Goal: Task Accomplishment & Management: Complete application form

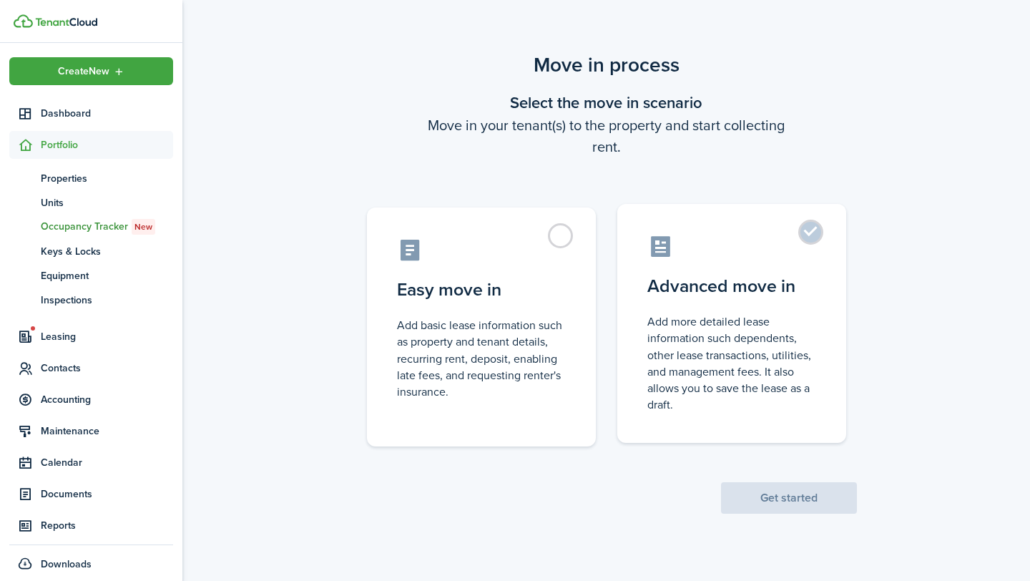
click at [806, 233] on label "Advanced move in Add more detailed lease information such dependents, other lea…" at bounding box center [732, 323] width 229 height 239
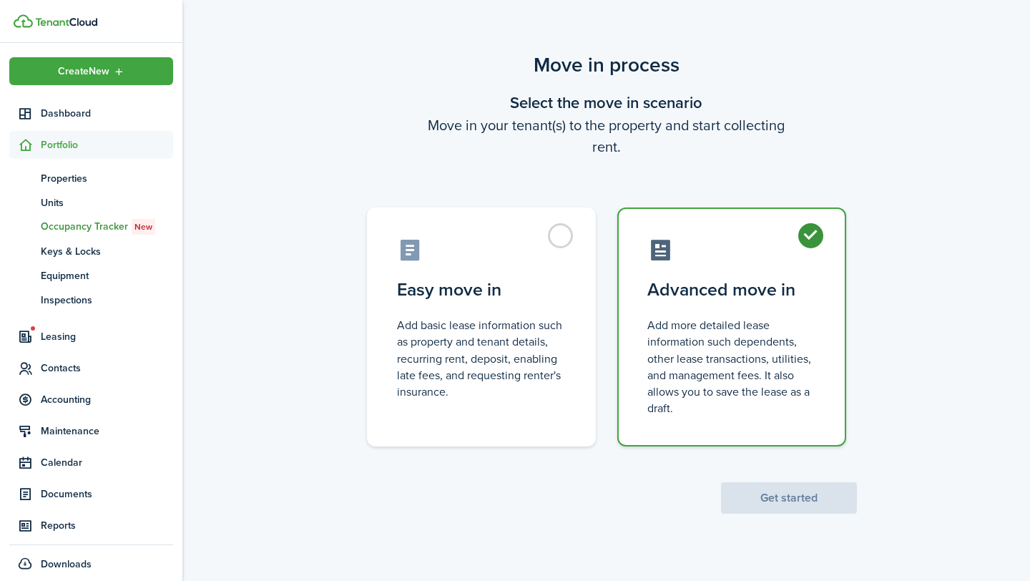
radio input "true"
click at [789, 499] on button "Get started" at bounding box center [789, 497] width 136 height 31
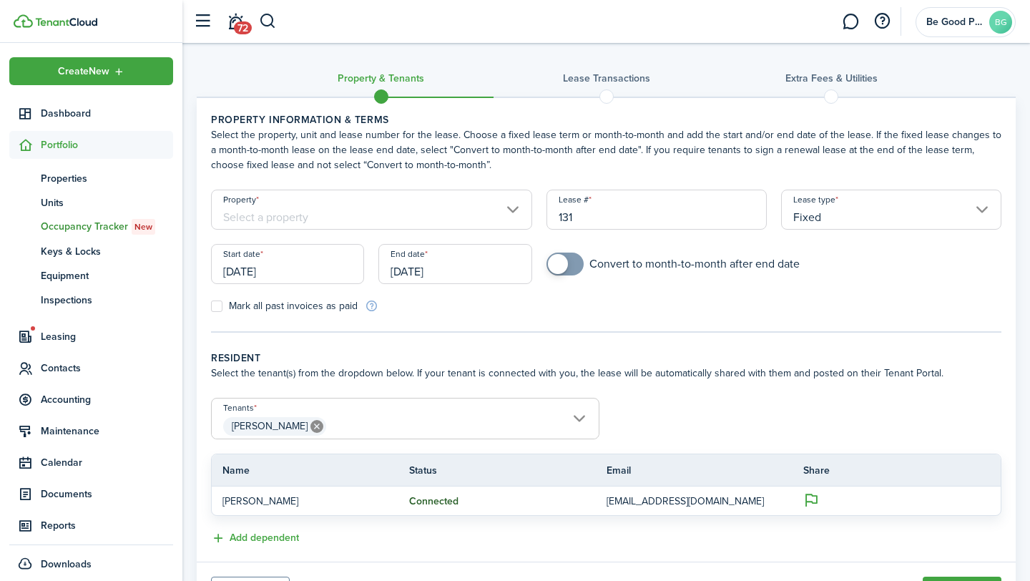
click at [504, 213] on input "Property" at bounding box center [371, 210] width 321 height 40
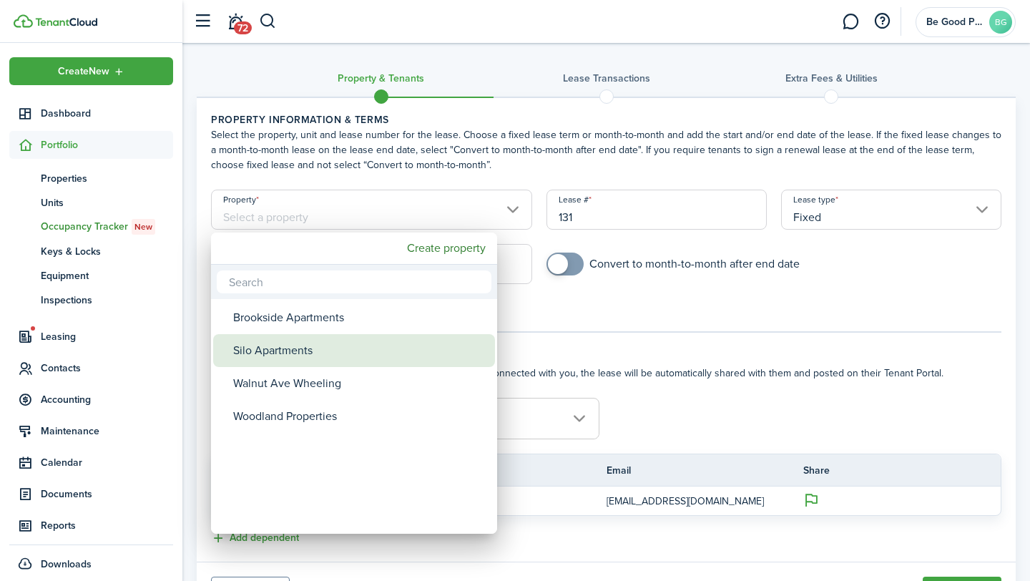
click at [339, 347] on div "Silo Apartments" at bounding box center [359, 350] width 253 height 33
type input "Silo Apartments"
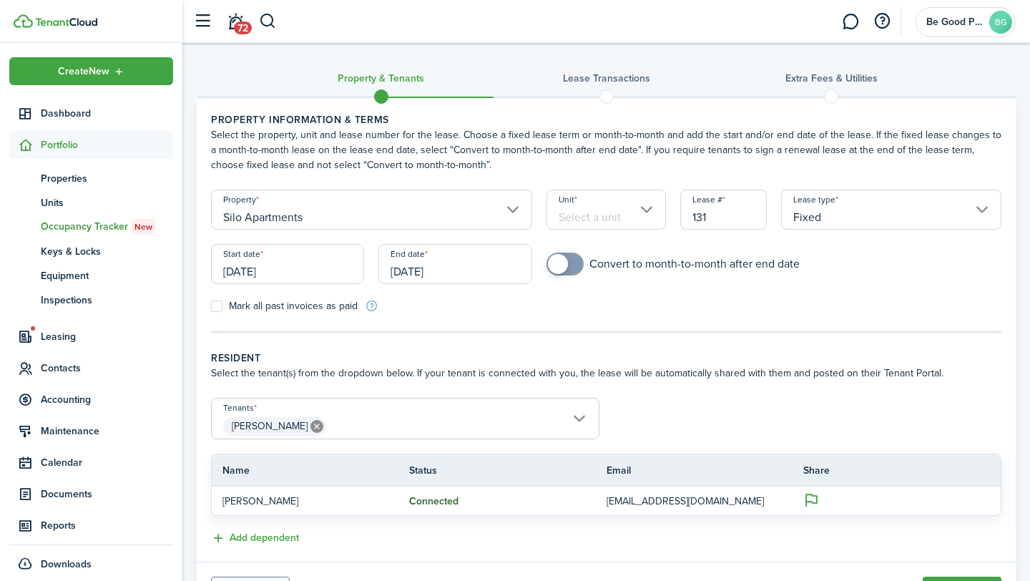
click at [585, 220] on input "Unit" at bounding box center [607, 210] width 120 height 40
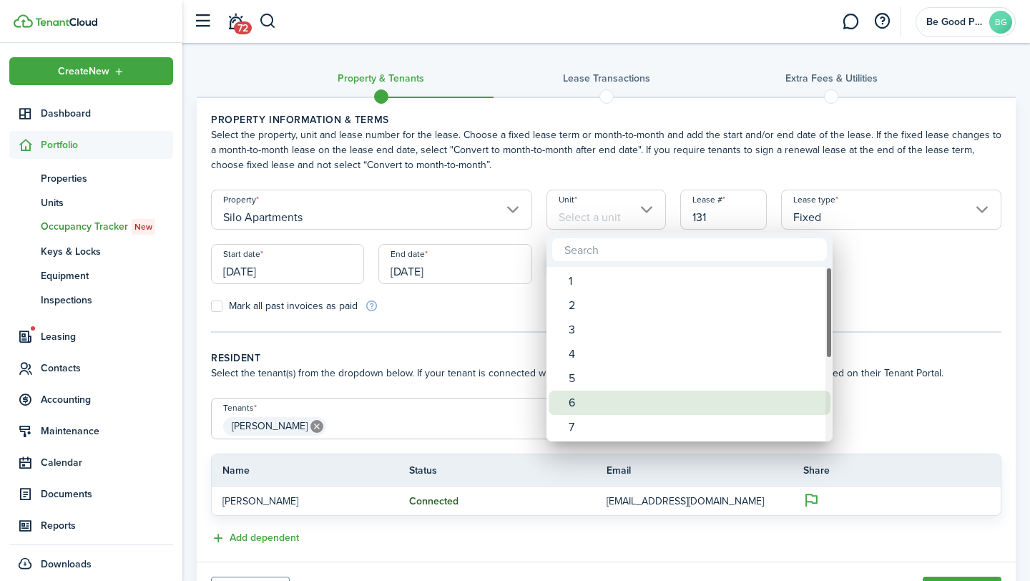
click at [577, 394] on div "6" at bounding box center [695, 403] width 253 height 24
type input "6"
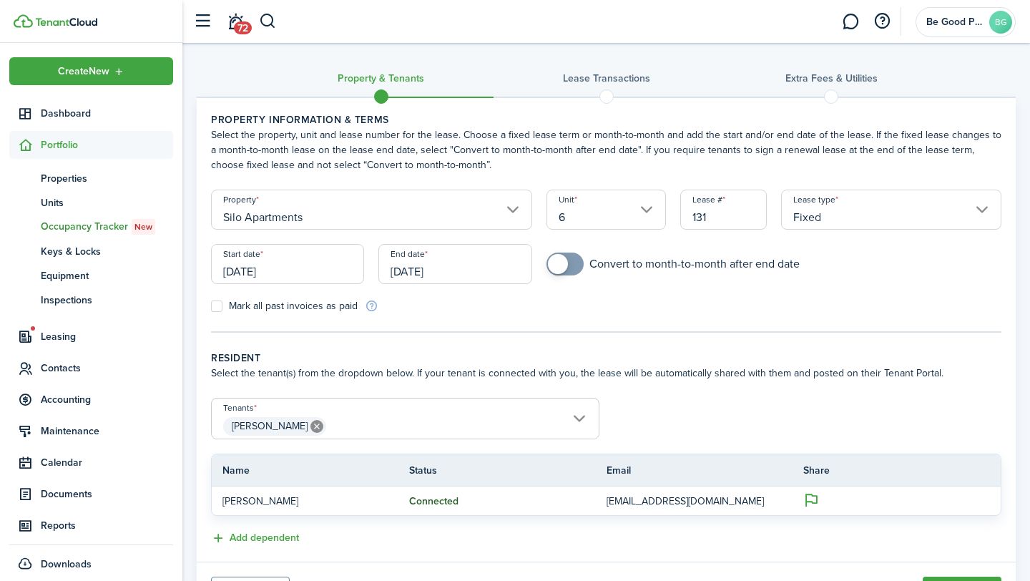
click at [260, 270] on input "[DATE]" at bounding box center [287, 264] width 153 height 40
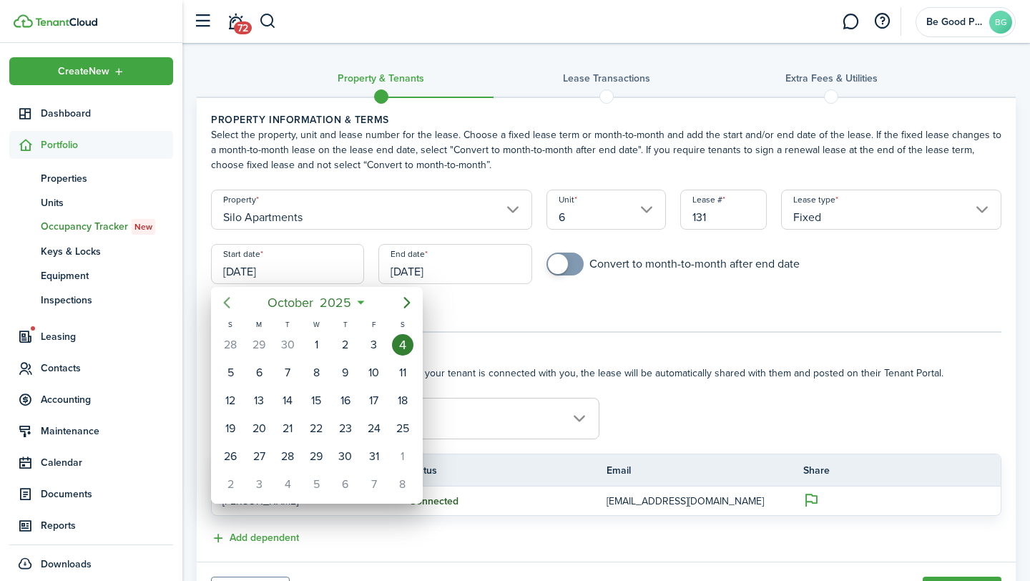
click at [228, 297] on icon "Previous page" at bounding box center [226, 302] width 17 height 17
click at [293, 433] on div "23" at bounding box center [287, 428] width 21 height 21
type input "[DATE]"
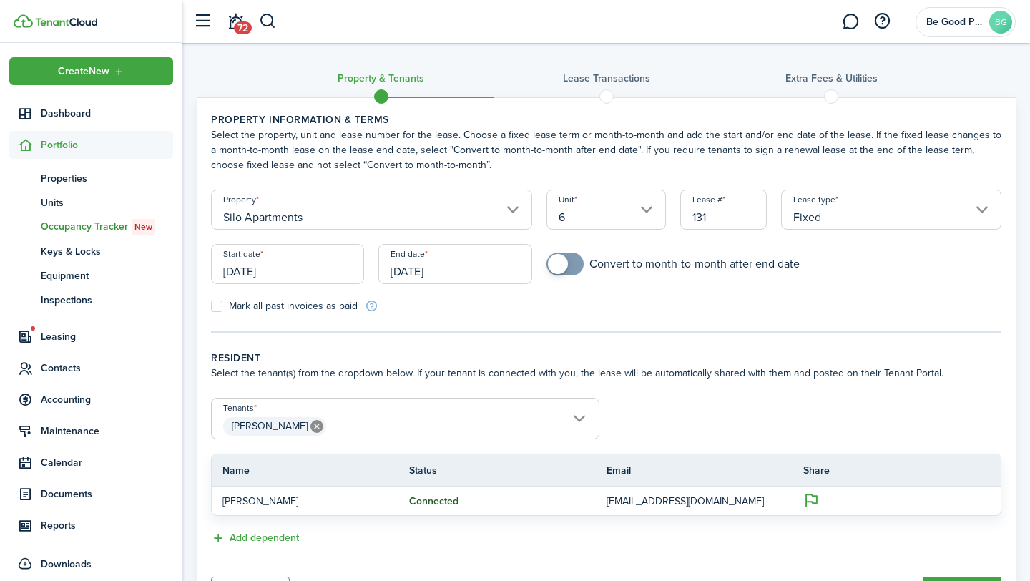
click at [417, 275] on input "[DATE]" at bounding box center [455, 264] width 153 height 40
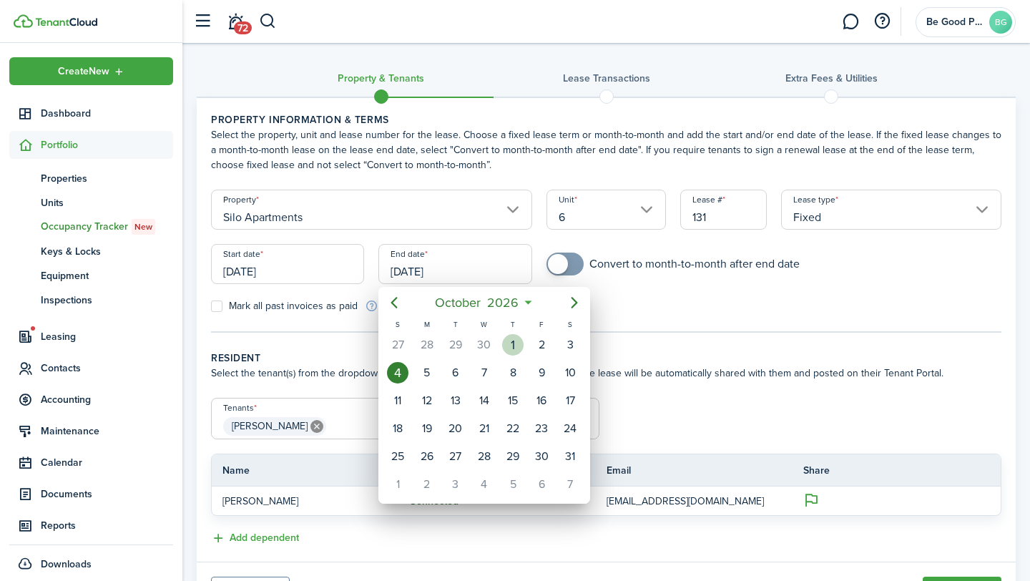
click at [511, 344] on div "1" at bounding box center [512, 344] width 21 height 21
type input "[DATE]"
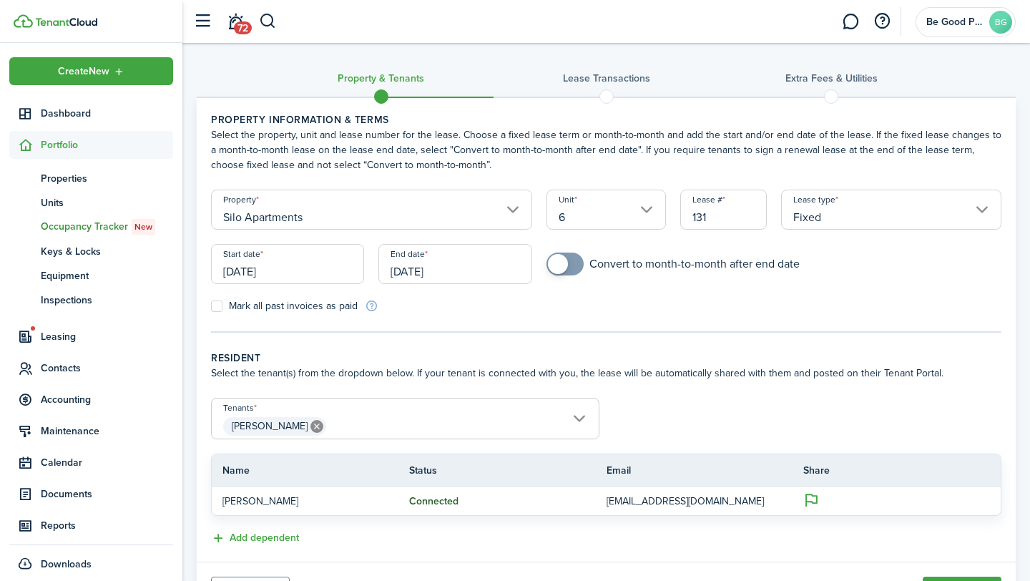
checkbox input "true"
click at [559, 269] on span at bounding box center [558, 264] width 20 height 20
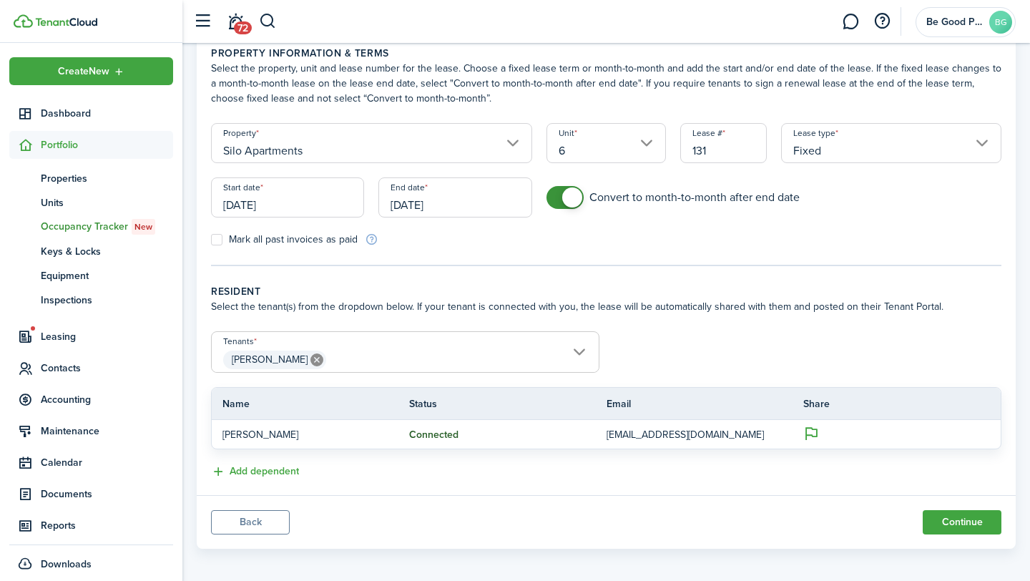
scroll to position [74, 0]
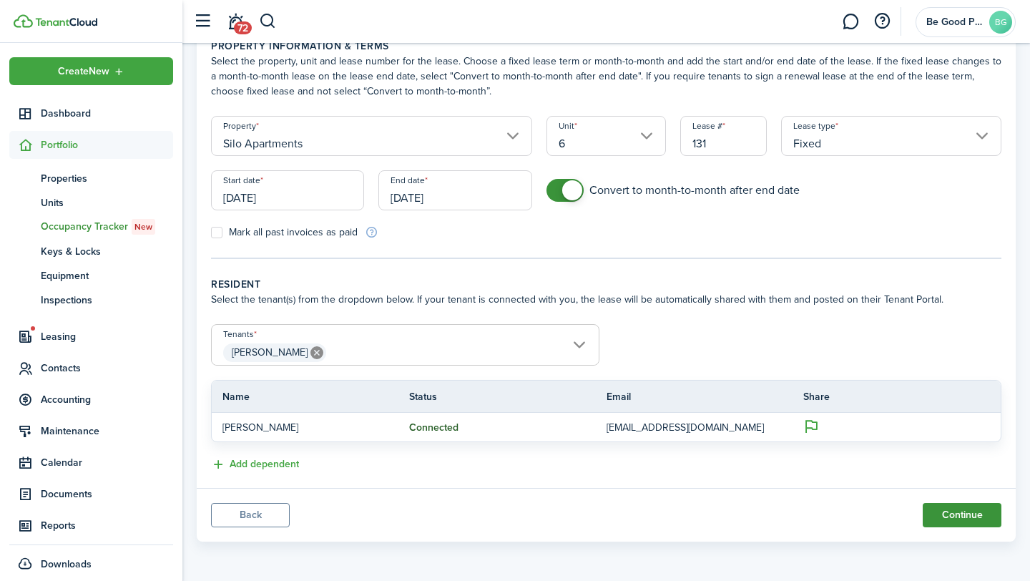
click at [957, 514] on button "Continue" at bounding box center [962, 515] width 79 height 24
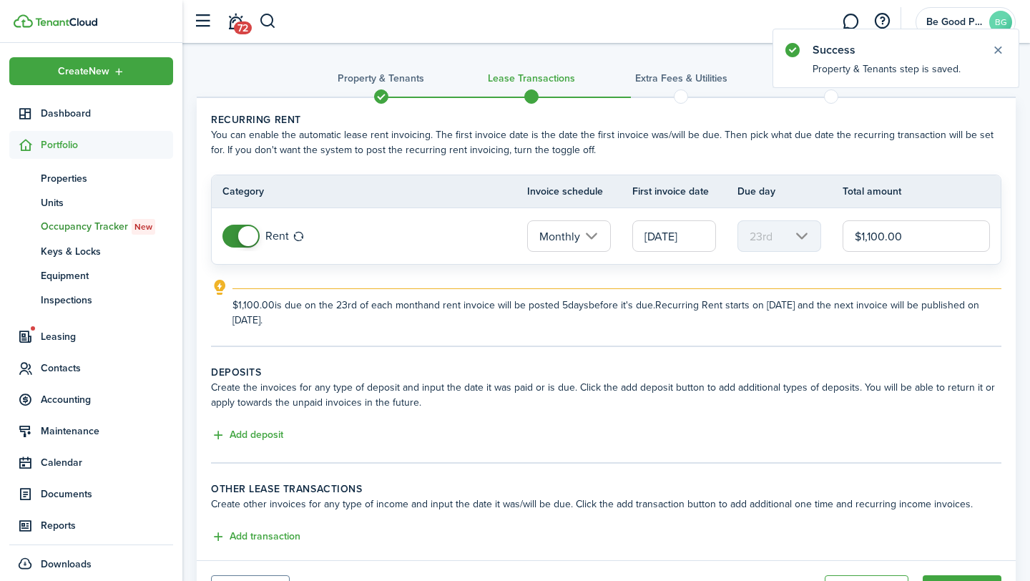
click at [688, 240] on input "[DATE]" at bounding box center [675, 235] width 84 height 31
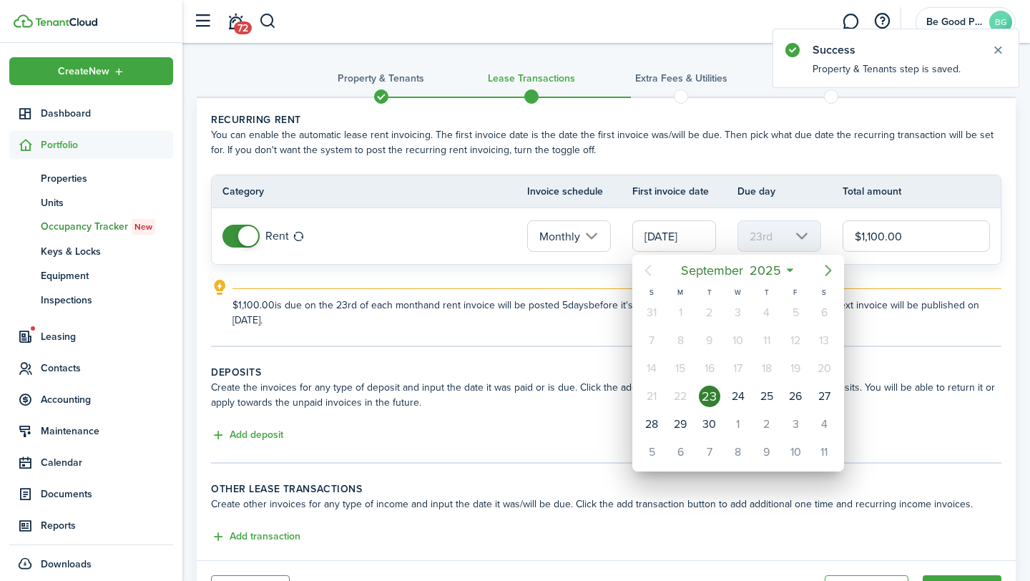
click at [824, 264] on icon "Next page" at bounding box center [828, 270] width 17 height 17
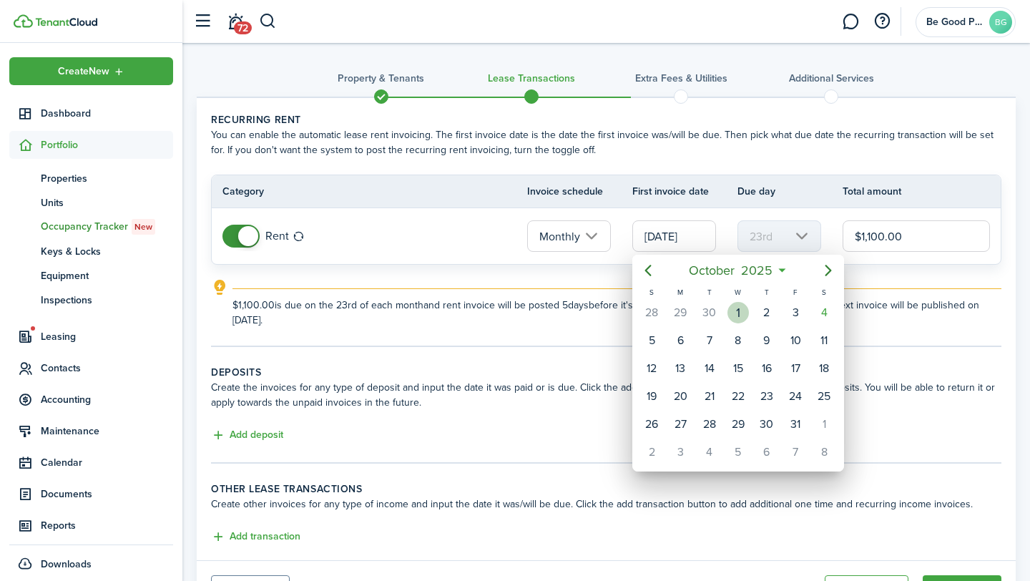
click at [737, 316] on div "1" at bounding box center [738, 312] width 21 height 21
type input "[DATE]"
type input "1st"
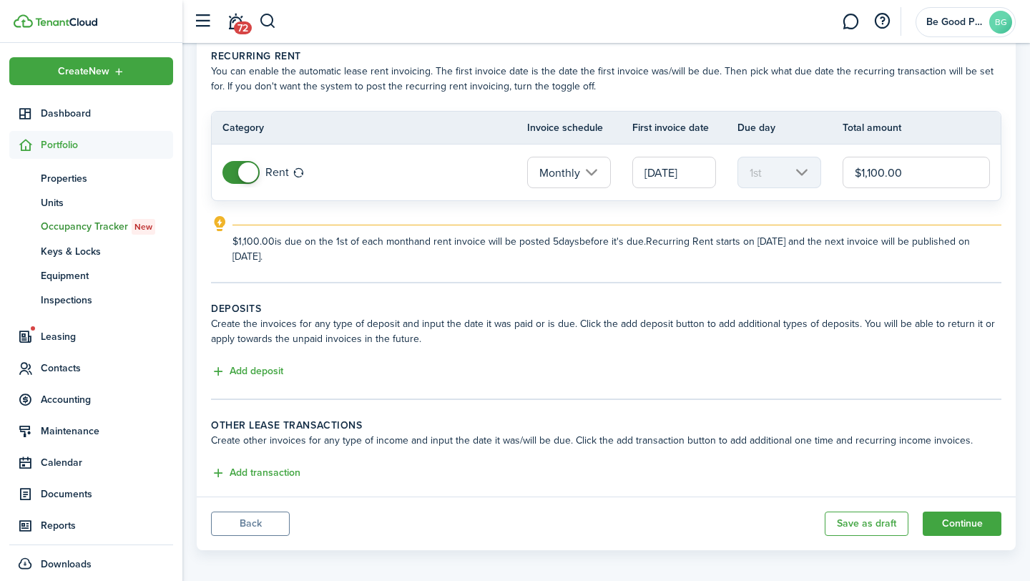
scroll to position [72, 0]
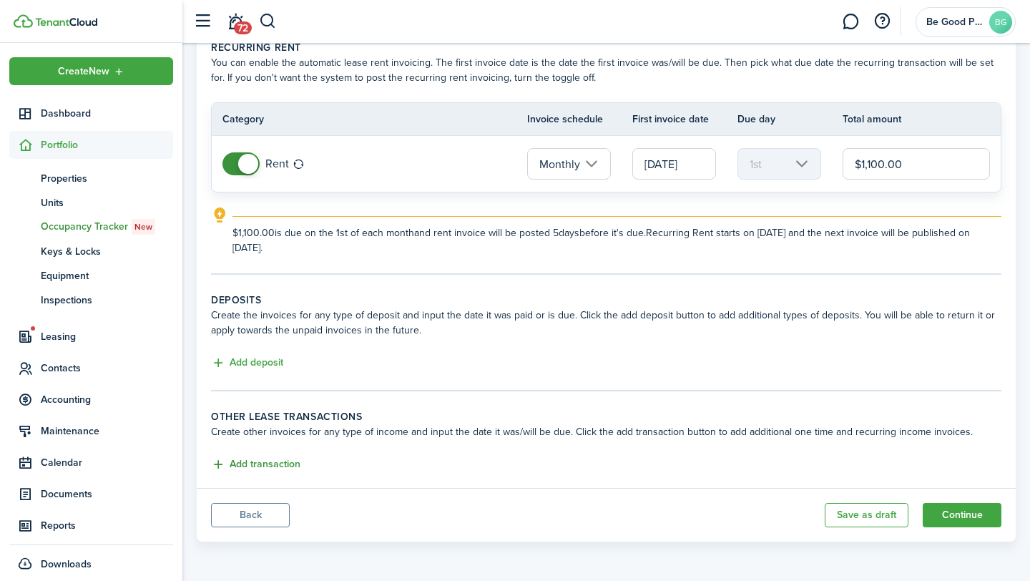
click at [281, 464] on button "Add transaction" at bounding box center [255, 465] width 89 height 16
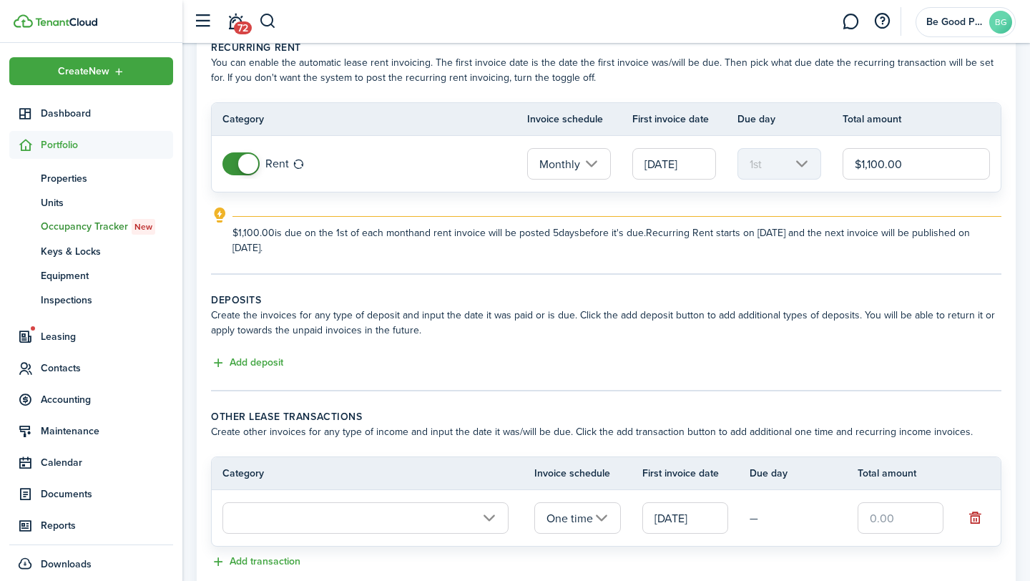
click at [458, 523] on input "text" at bounding box center [366, 517] width 286 height 31
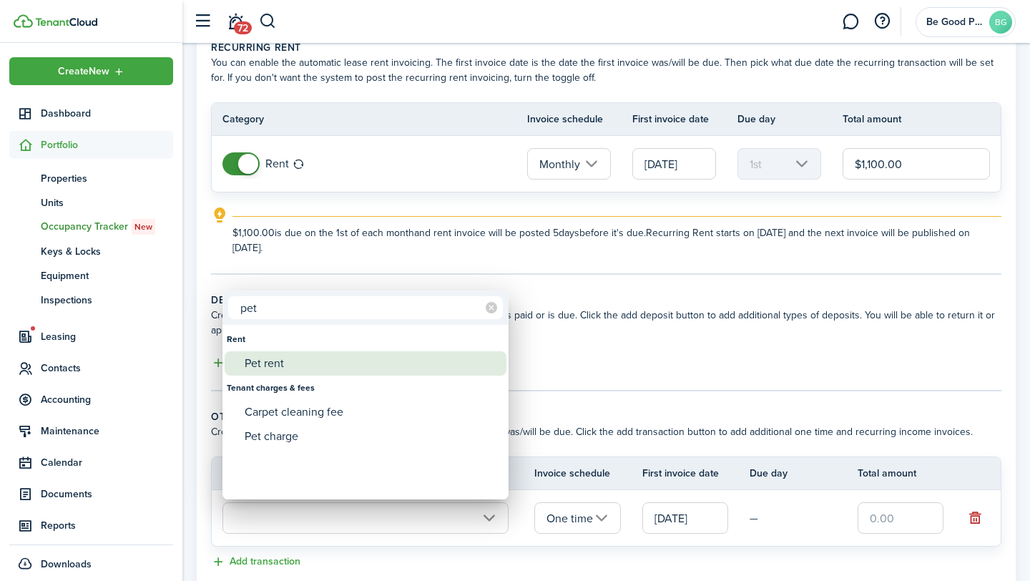
type input "pet"
click at [323, 362] on div "Pet rent" at bounding box center [371, 363] width 253 height 24
type input "Rent / Pet rent"
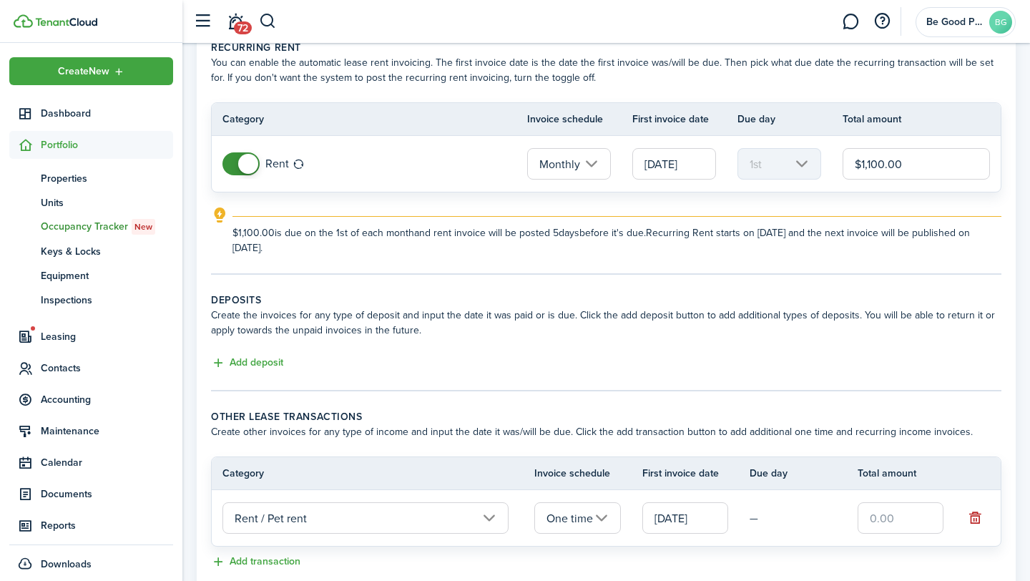
click at [698, 522] on input "[DATE]" at bounding box center [686, 517] width 86 height 31
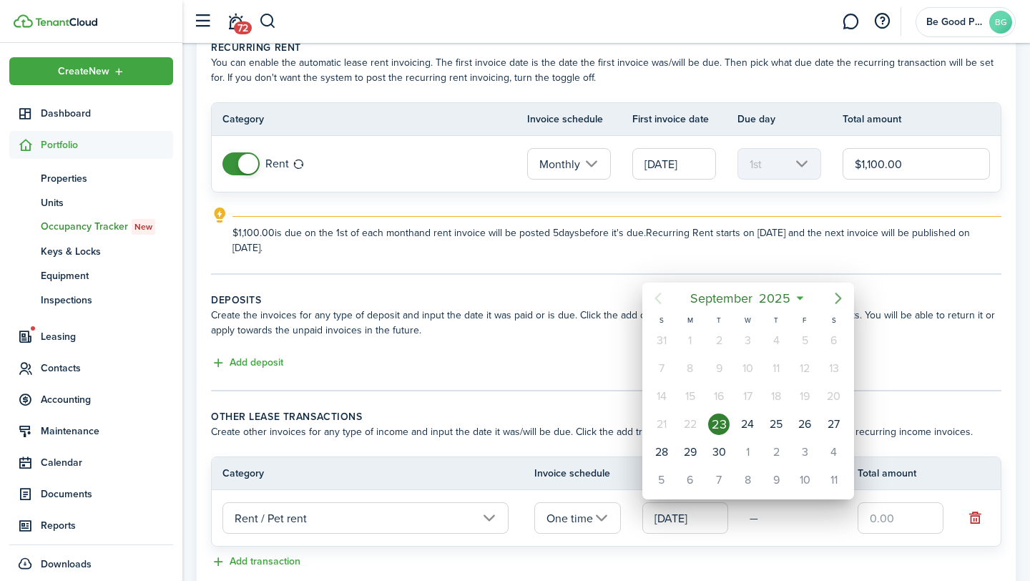
click at [843, 297] on icon "Next page" at bounding box center [838, 298] width 17 height 17
click at [748, 334] on div "1" at bounding box center [747, 340] width 21 height 21
type input "[DATE]"
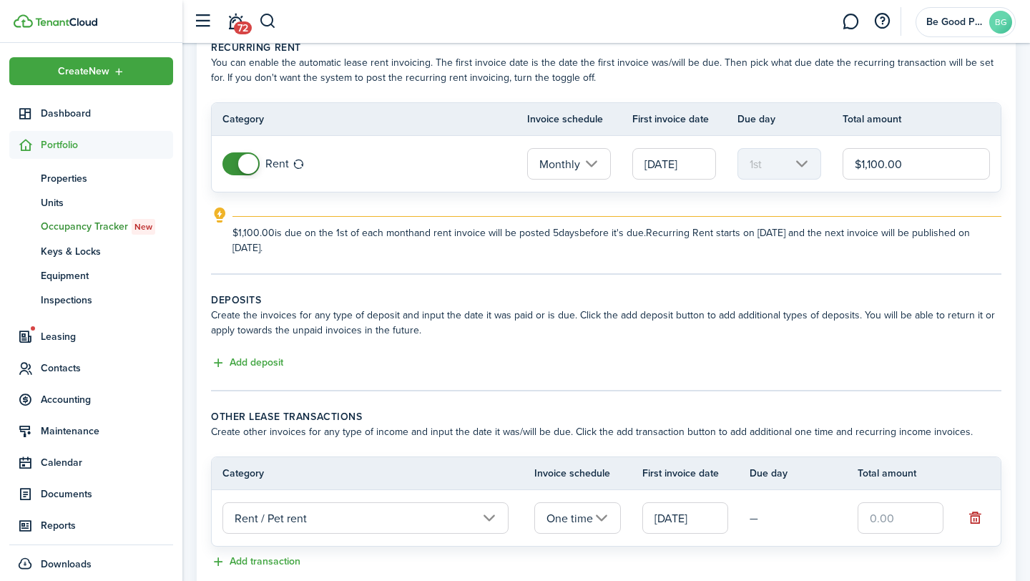
click at [605, 510] on input "One time" at bounding box center [577, 517] width 86 height 31
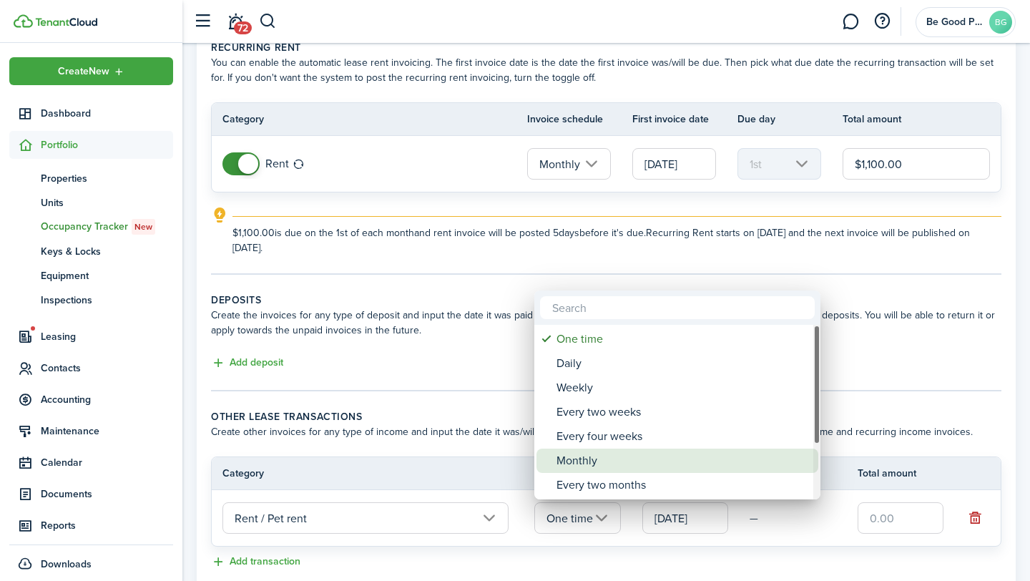
click at [601, 458] on div "Monthly" at bounding box center [683, 461] width 253 height 24
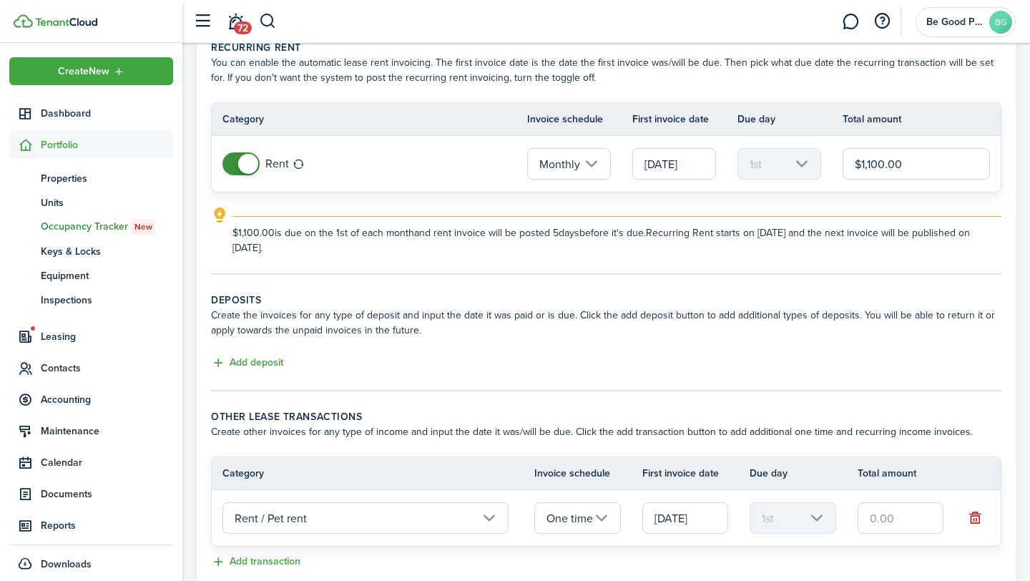
type input "Monthly"
click at [885, 521] on input "text" at bounding box center [901, 517] width 86 height 31
type input "$25.00"
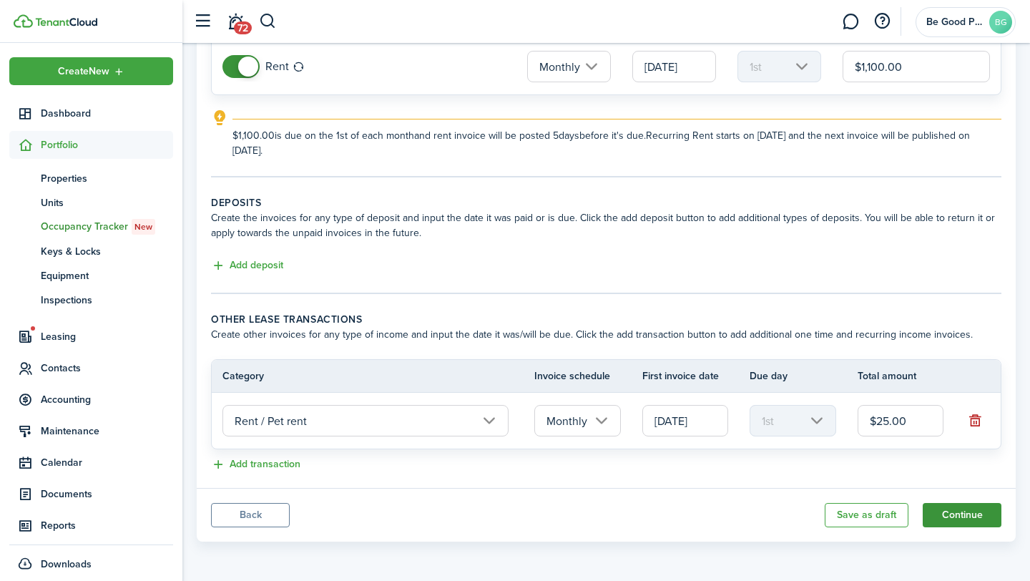
click at [968, 515] on button "Continue" at bounding box center [962, 515] width 79 height 24
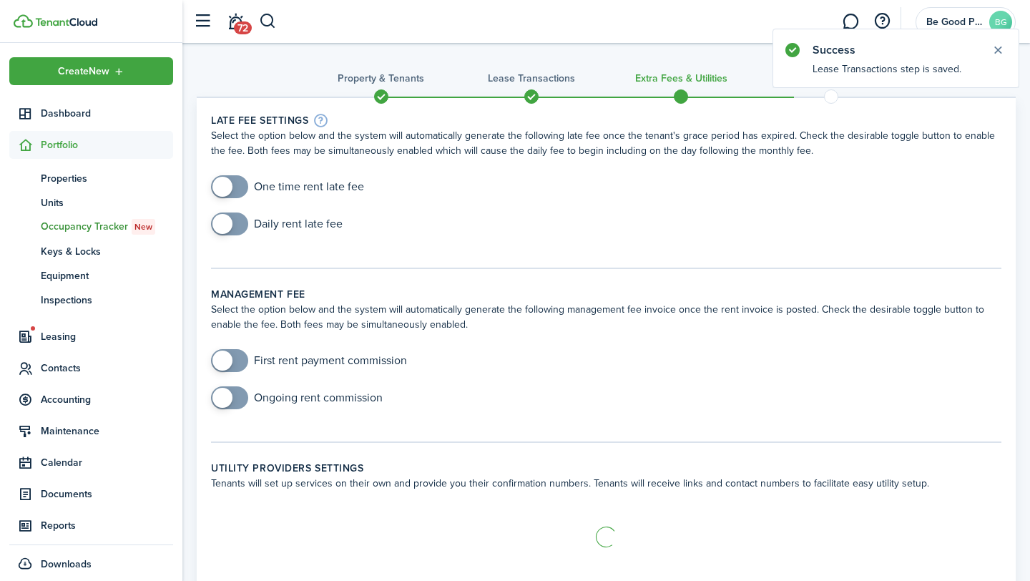
checkbox input "true"
click at [228, 187] on span at bounding box center [223, 187] width 20 height 20
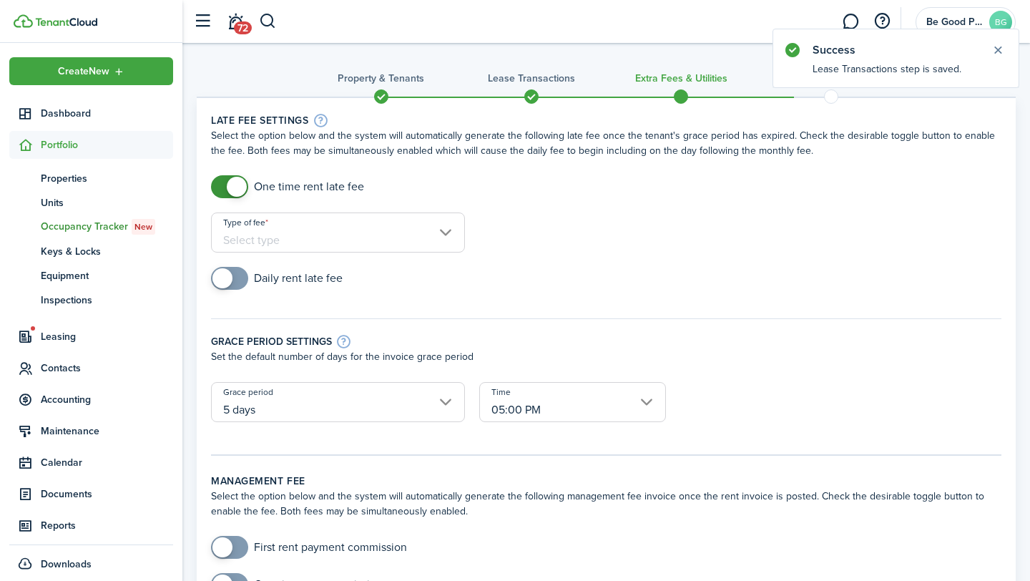
click at [325, 242] on input "Type of fee" at bounding box center [338, 233] width 254 height 40
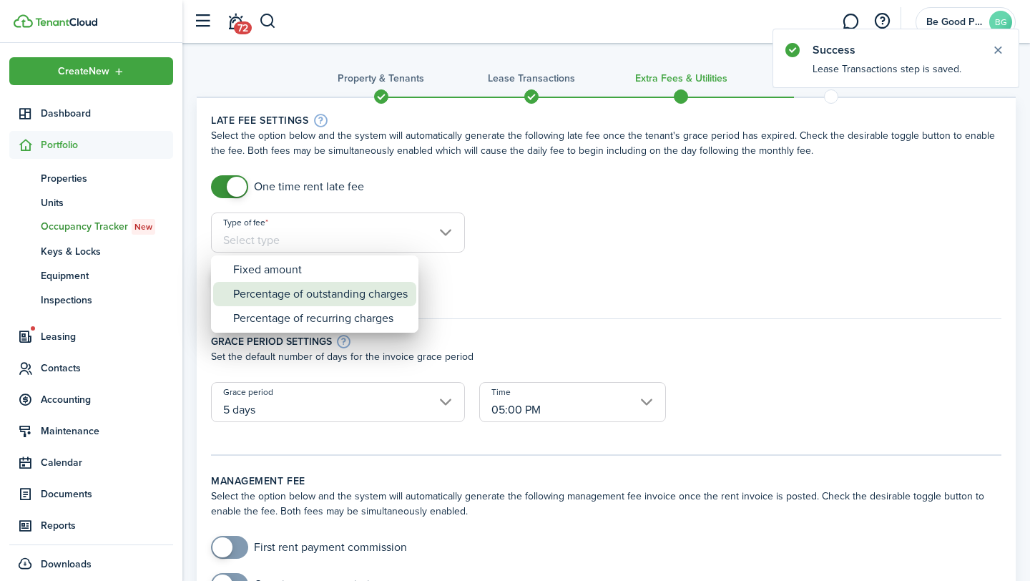
click at [323, 291] on div "Percentage of outstanding charges" at bounding box center [320, 294] width 175 height 24
type input "Percentage of outstanding charges"
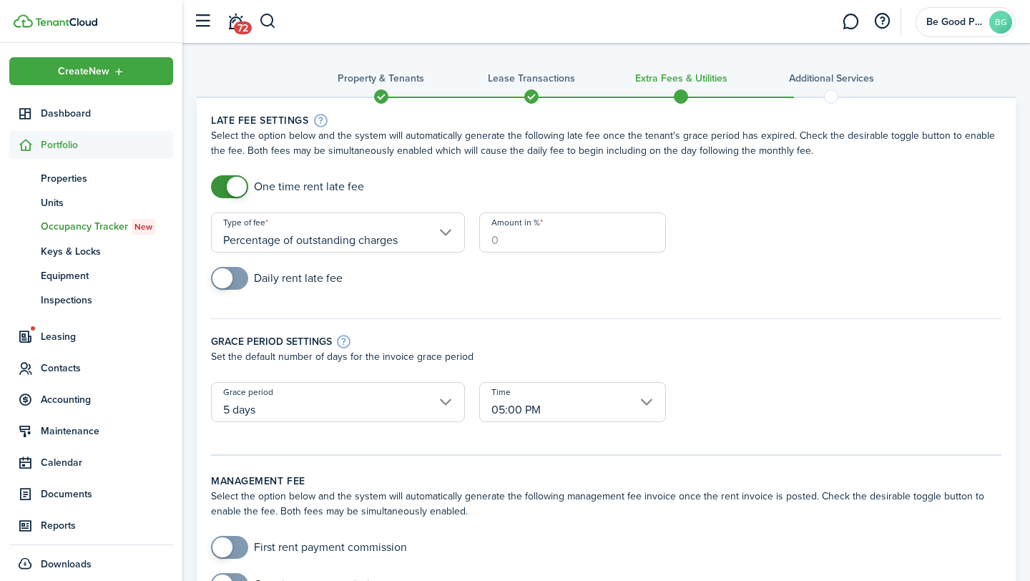
click at [549, 250] on input "Amount in %" at bounding box center [572, 233] width 187 height 40
type input "10"
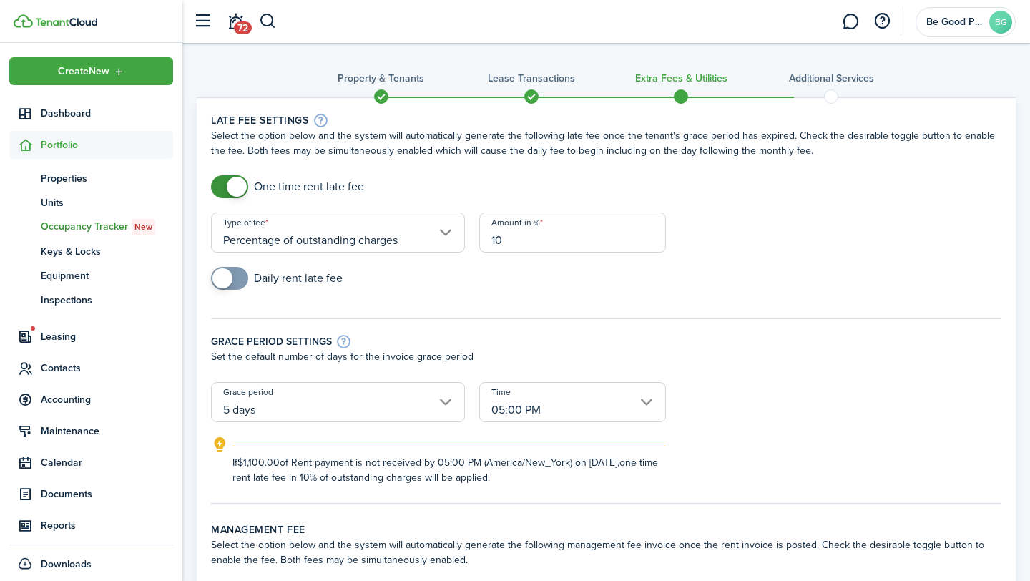
click at [449, 233] on input "Percentage of outstanding charges" at bounding box center [338, 233] width 254 height 40
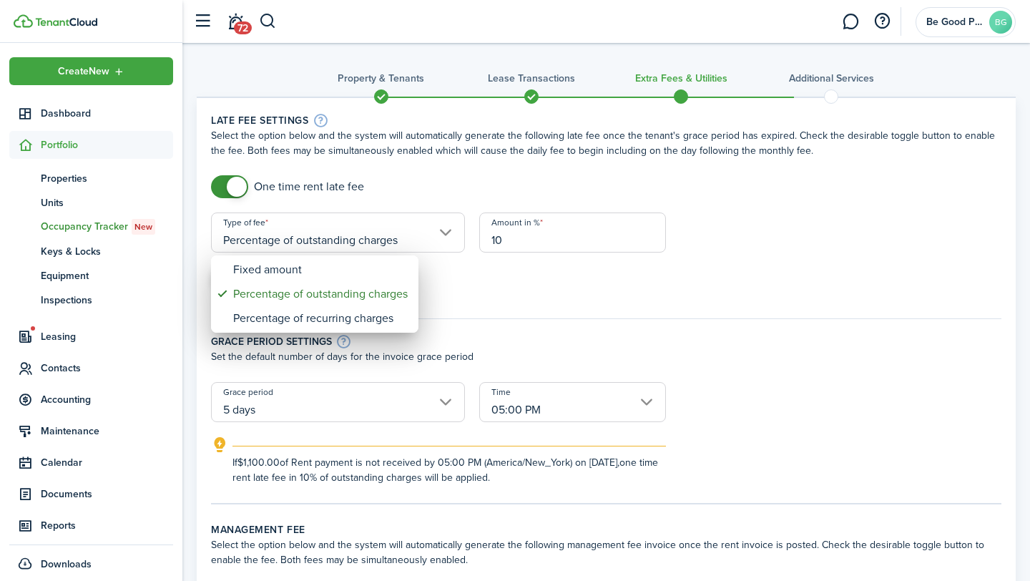
click at [497, 285] on div at bounding box center [515, 291] width 1259 height 810
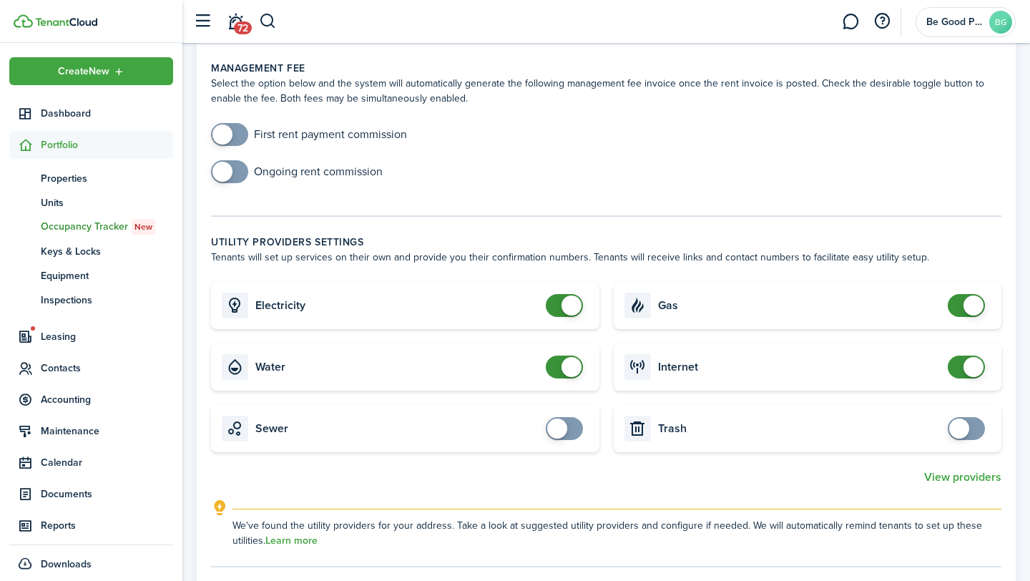
scroll to position [549, 0]
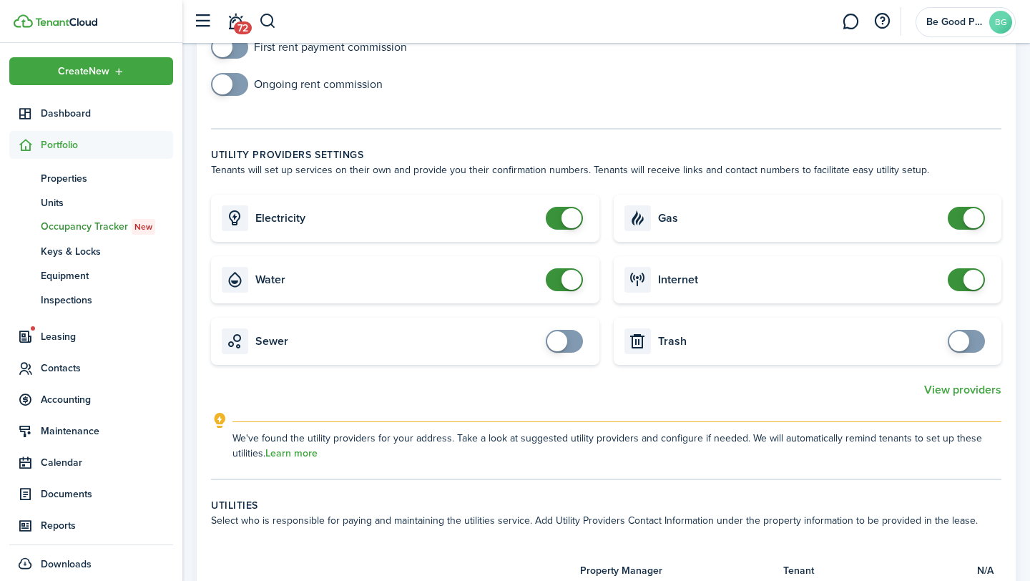
checkbox input "true"
click at [560, 344] on span at bounding box center [557, 341] width 20 height 20
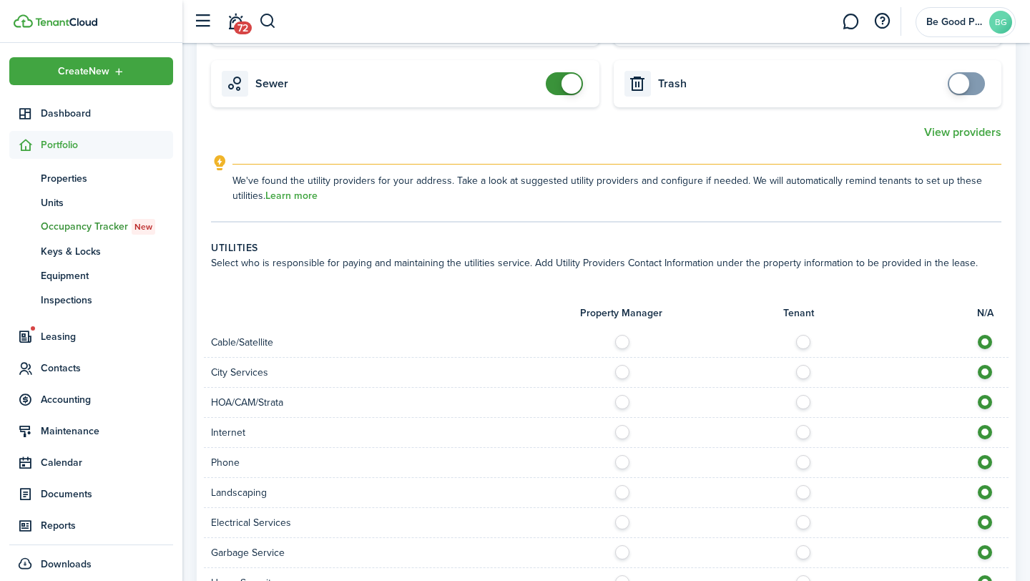
scroll to position [935, 0]
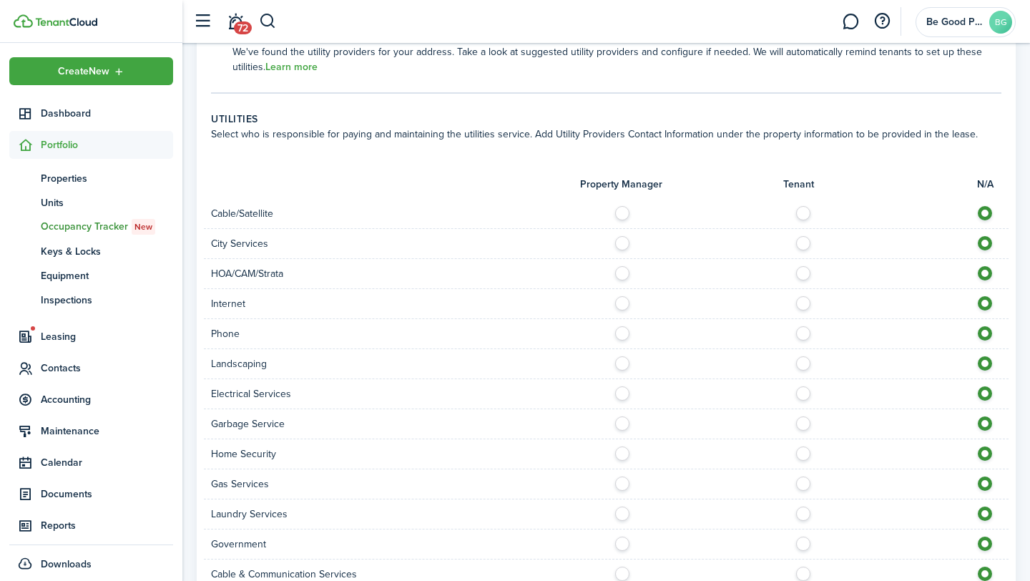
click at [800, 213] on label at bounding box center [807, 209] width 25 height 7
radio input "true"
click at [803, 303] on label at bounding box center [807, 299] width 25 height 7
radio input "true"
click at [809, 333] on label at bounding box center [807, 329] width 25 height 7
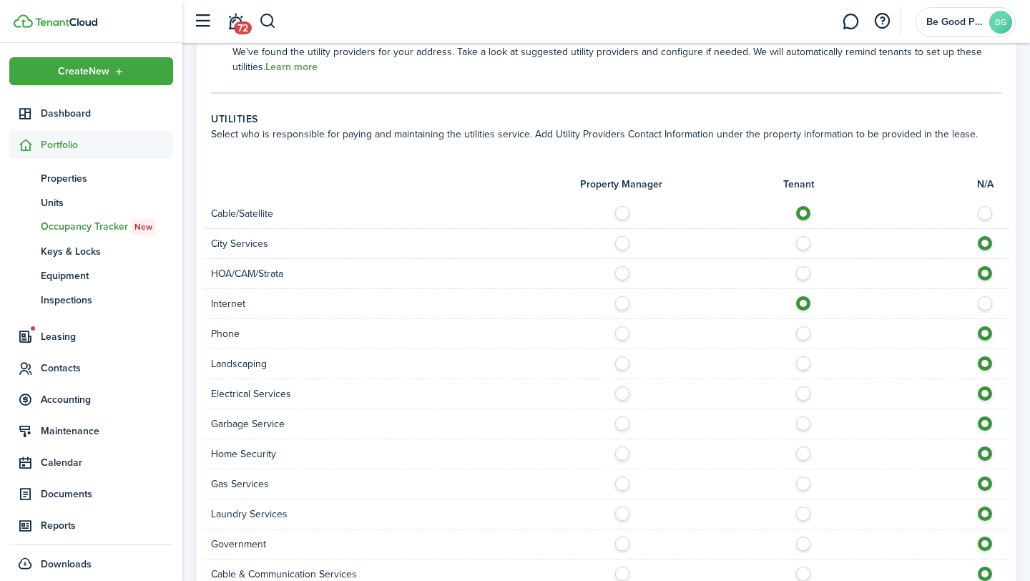
radio input "true"
click at [804, 394] on label at bounding box center [807, 389] width 25 height 7
radio input "true"
click at [805, 421] on label at bounding box center [807, 419] width 25 height 7
radio input "true"
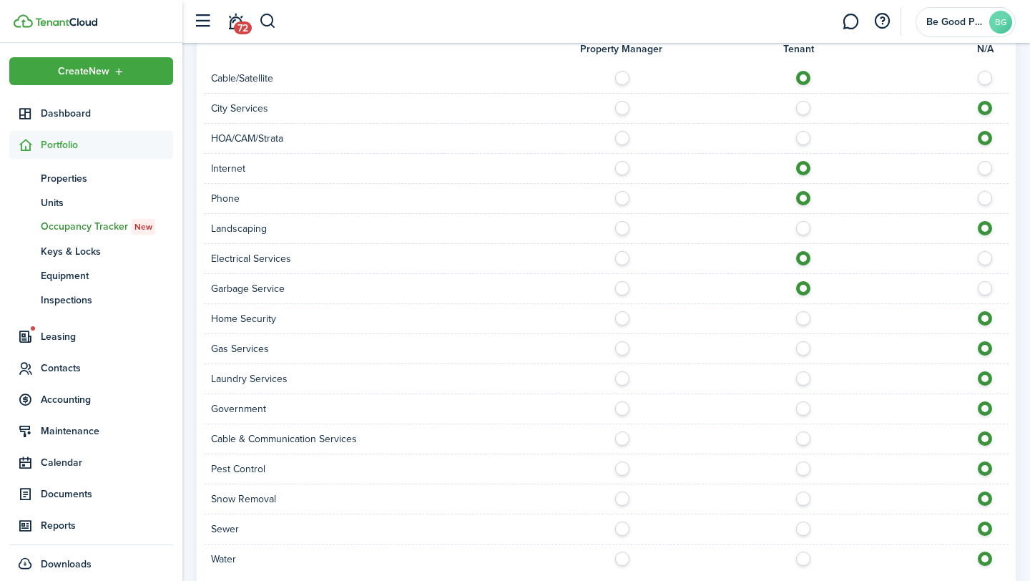
scroll to position [1075, 0]
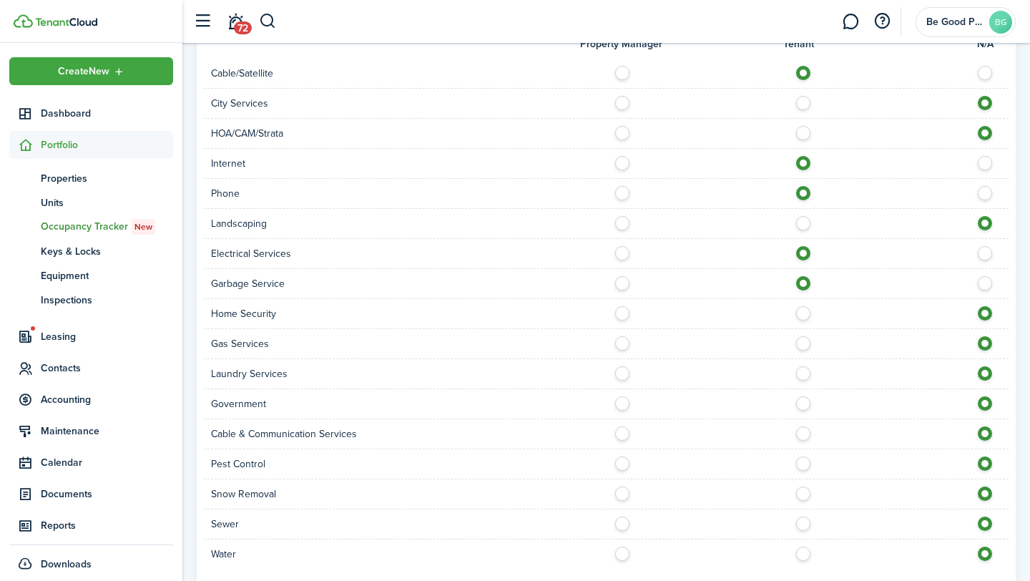
click at [800, 313] on label at bounding box center [807, 309] width 25 height 7
radio input "true"
click at [799, 374] on label at bounding box center [807, 369] width 25 height 7
radio input "true"
click at [804, 432] on label at bounding box center [807, 429] width 25 height 7
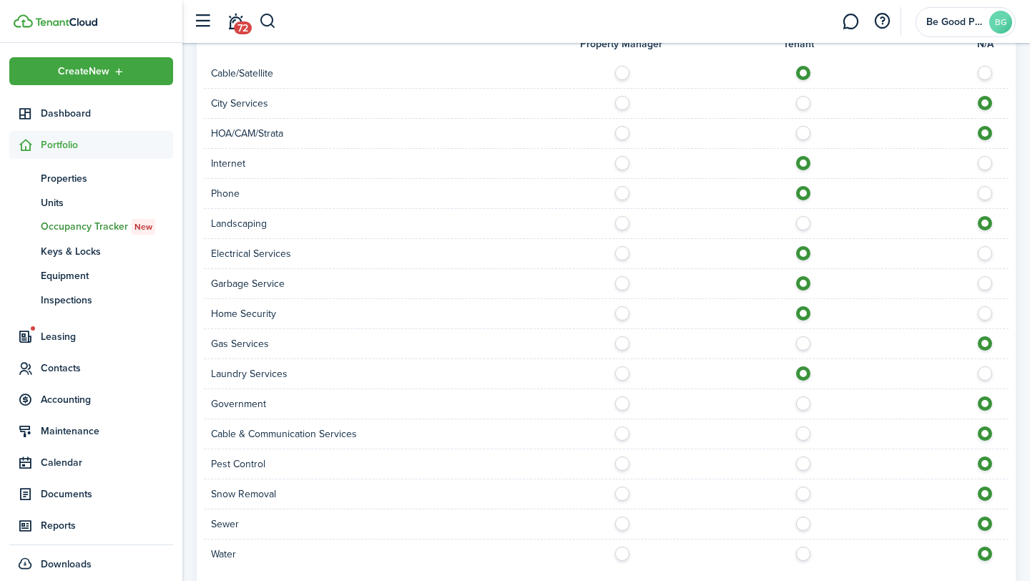
radio input "true"
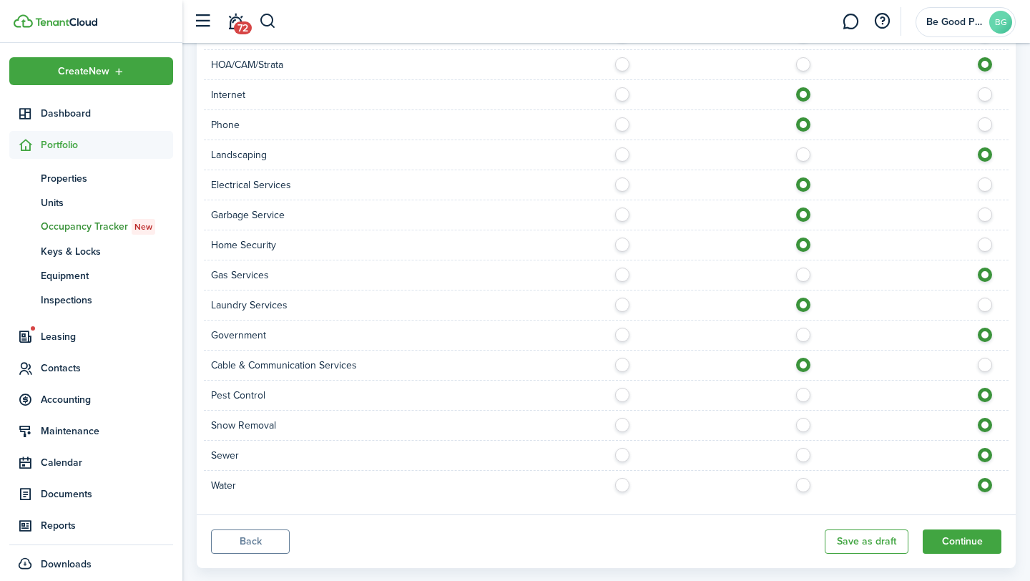
scroll to position [1171, 0]
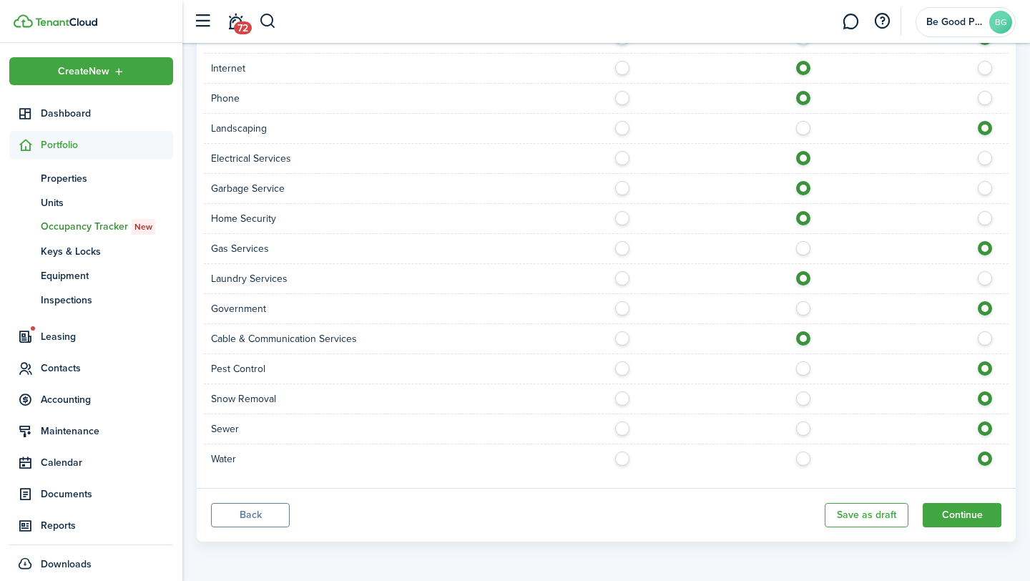
click at [806, 429] on label at bounding box center [807, 424] width 25 height 7
radio input "true"
click at [805, 459] on label at bounding box center [807, 454] width 25 height 7
radio input "true"
click at [959, 515] on button "Continue" at bounding box center [962, 515] width 79 height 24
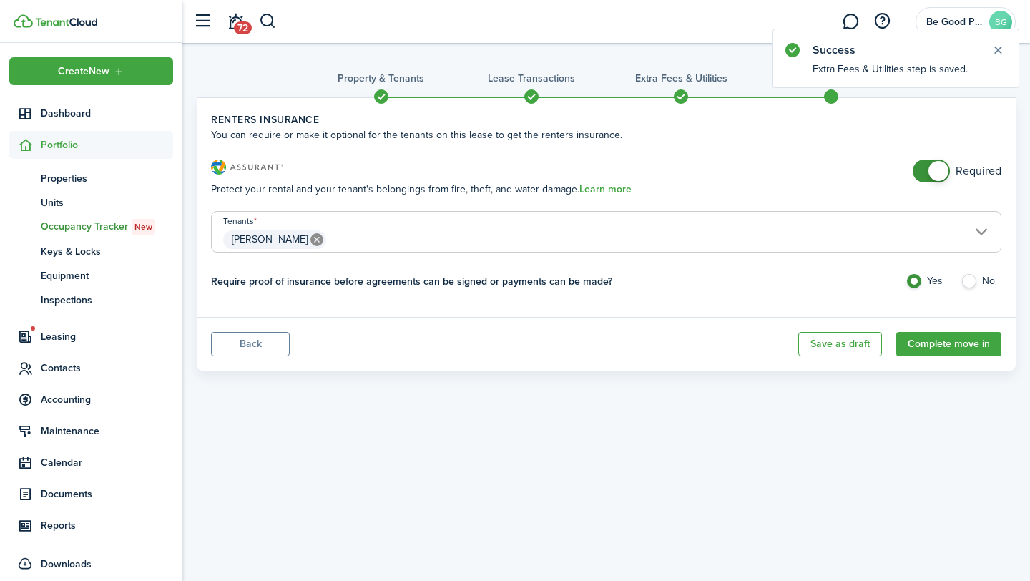
checkbox input "false"
click at [934, 174] on span at bounding box center [939, 171] width 20 height 20
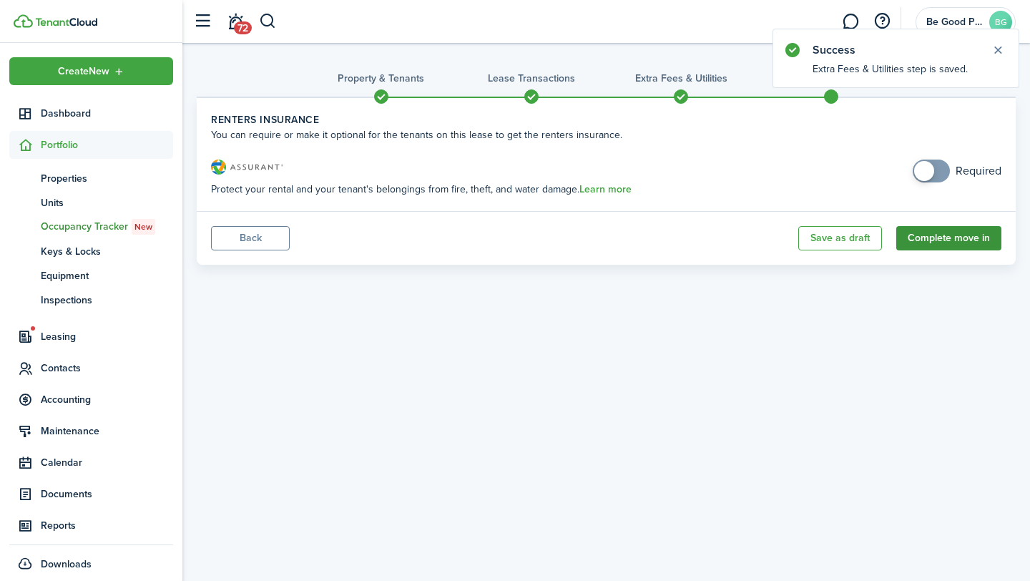
click at [939, 242] on button "Complete move in" at bounding box center [949, 238] width 105 height 24
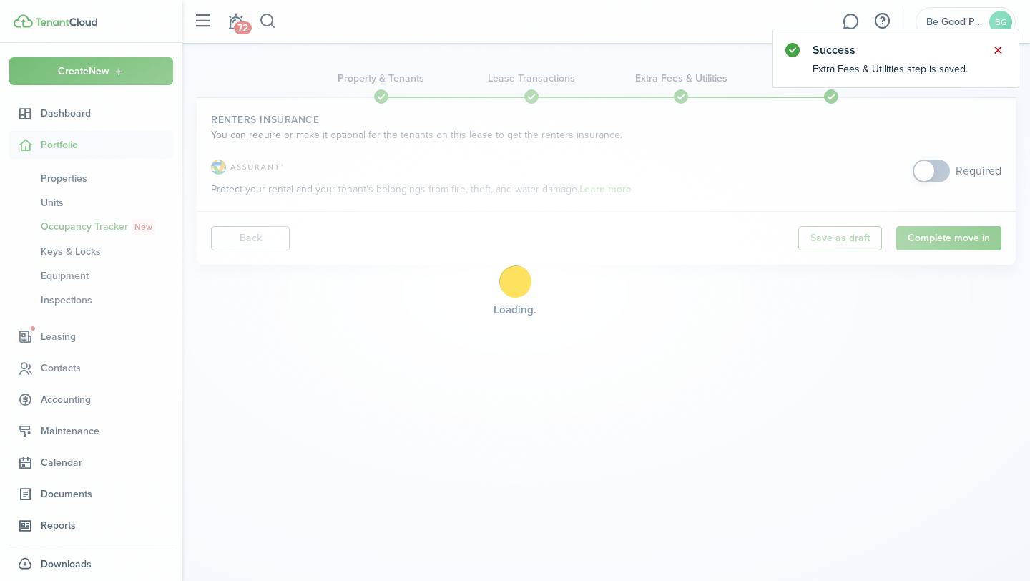
click at [999, 52] on button "Close notify" at bounding box center [998, 50] width 20 height 20
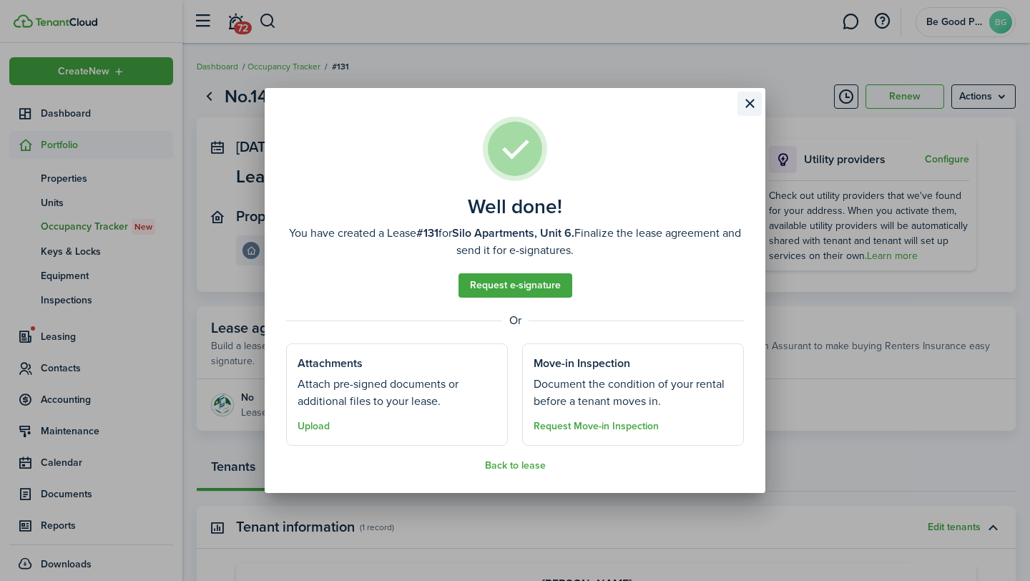
click at [756, 102] on button "Close modal" at bounding box center [750, 104] width 24 height 24
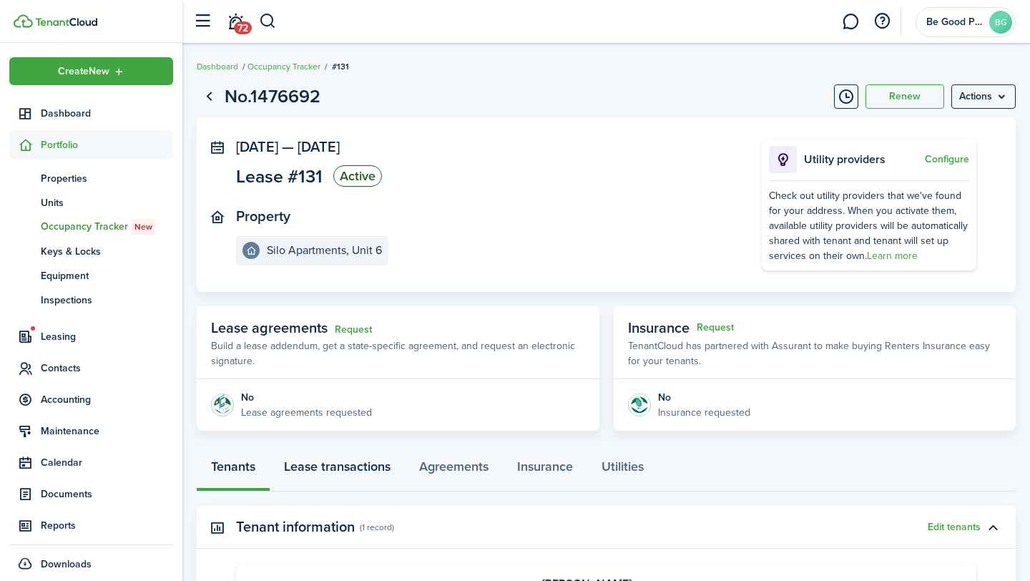
click at [341, 474] on link "Lease transactions" at bounding box center [337, 470] width 135 height 43
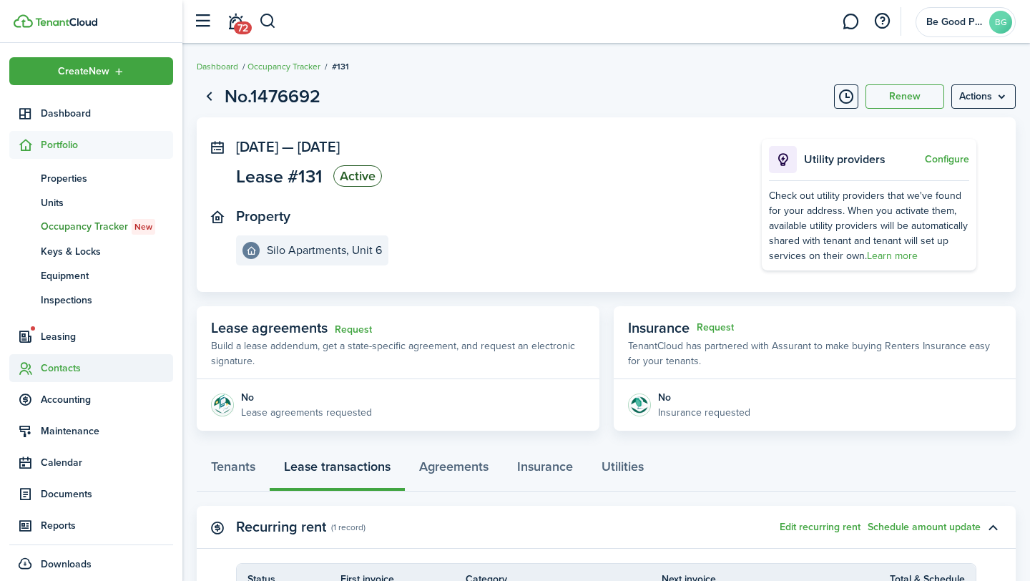
click at [67, 366] on span "Contacts" at bounding box center [107, 368] width 132 height 15
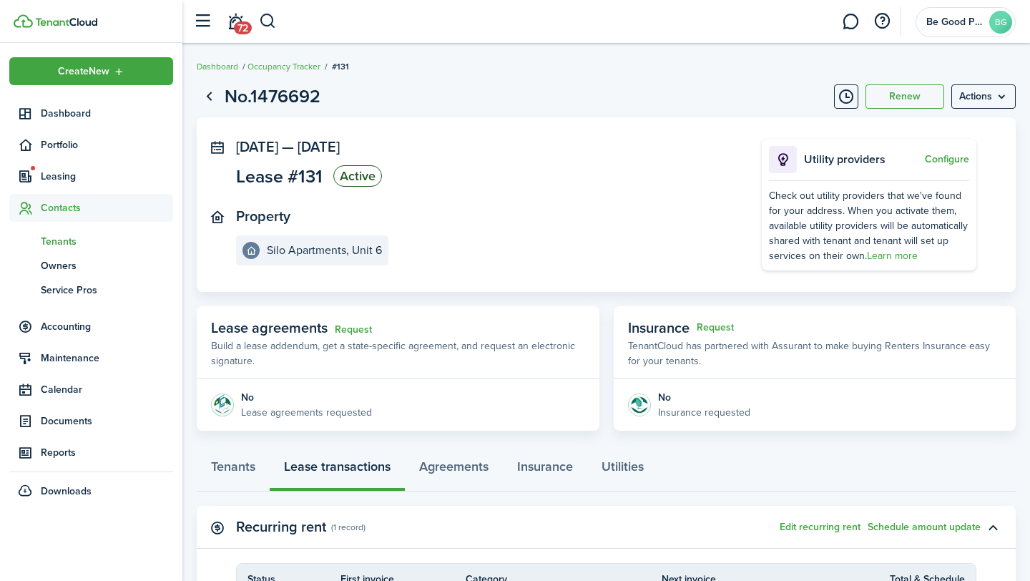
click at [60, 241] on span "Tenants" at bounding box center [107, 241] width 132 height 15
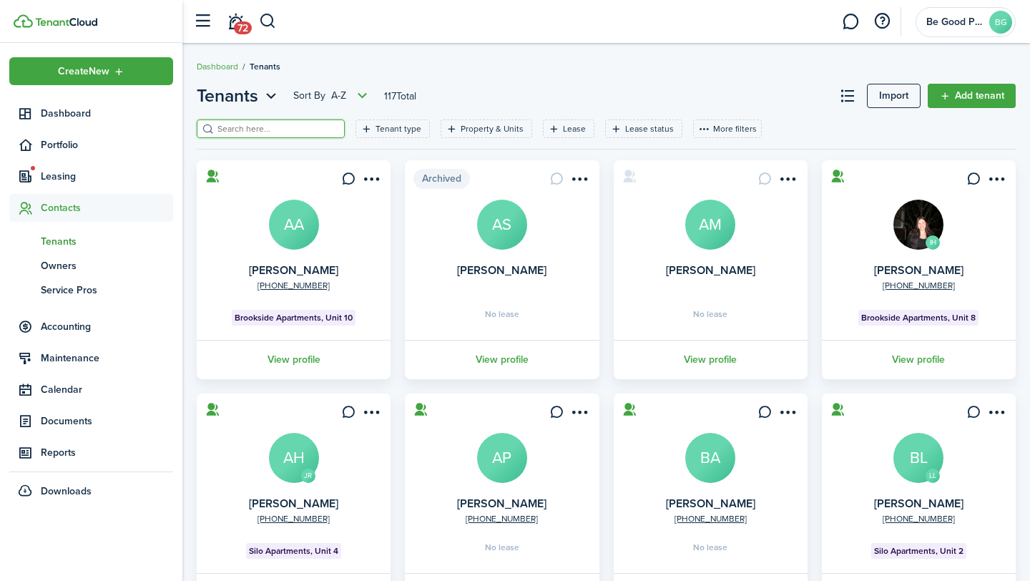
click at [274, 129] on input "search" at bounding box center [277, 129] width 126 height 14
type input "destiny"
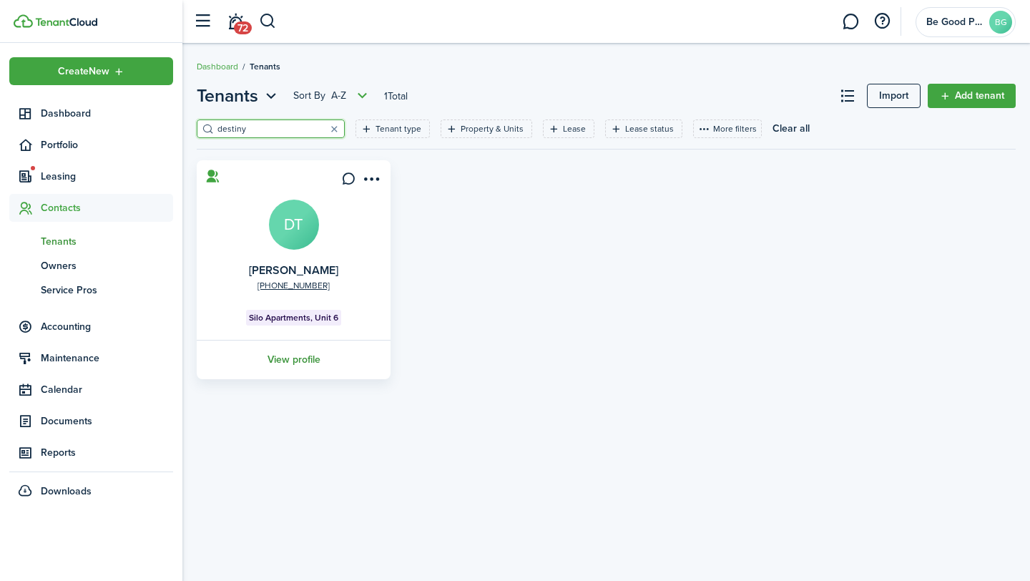
click at [303, 354] on link "View profile" at bounding box center [294, 359] width 198 height 39
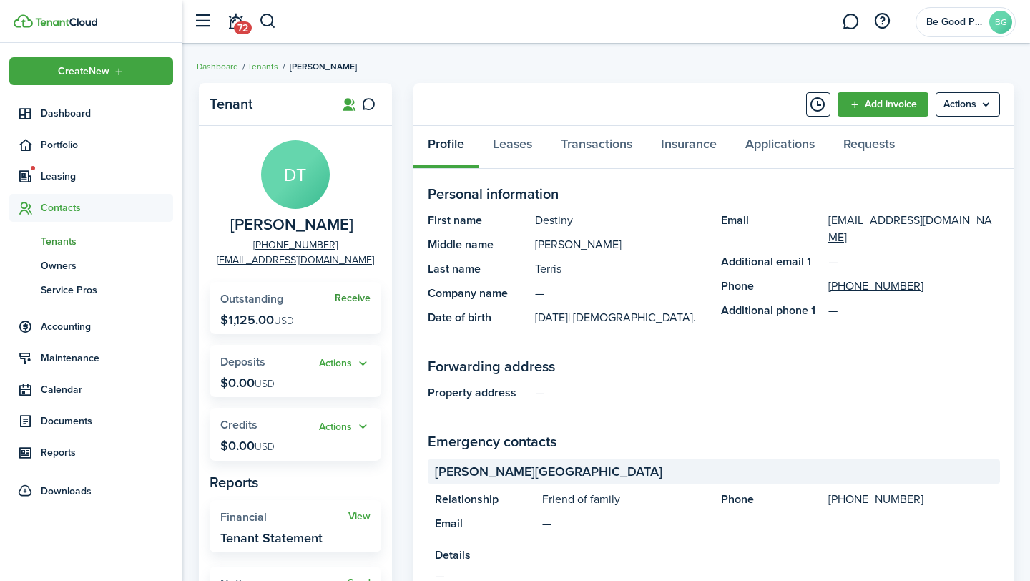
click at [361, 298] on link "Receive" at bounding box center [353, 298] width 36 height 11
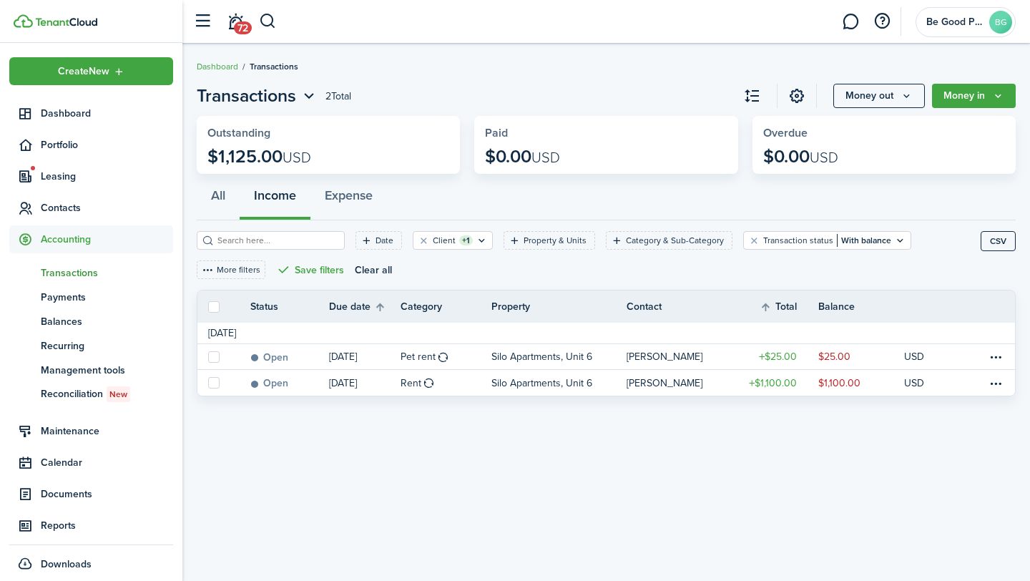
click at [210, 302] on label at bounding box center [213, 306] width 11 height 11
click at [208, 306] on input "checkbox" at bounding box center [208, 306] width 1 height 1
checkbox input "true"
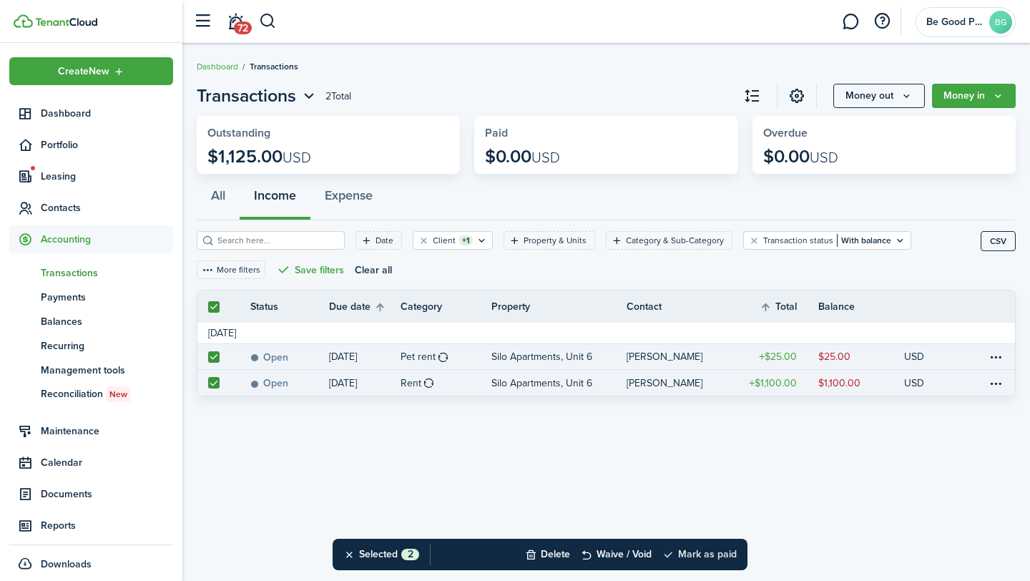
click at [716, 555] on button "Mark as paid" at bounding box center [700, 554] width 74 height 31
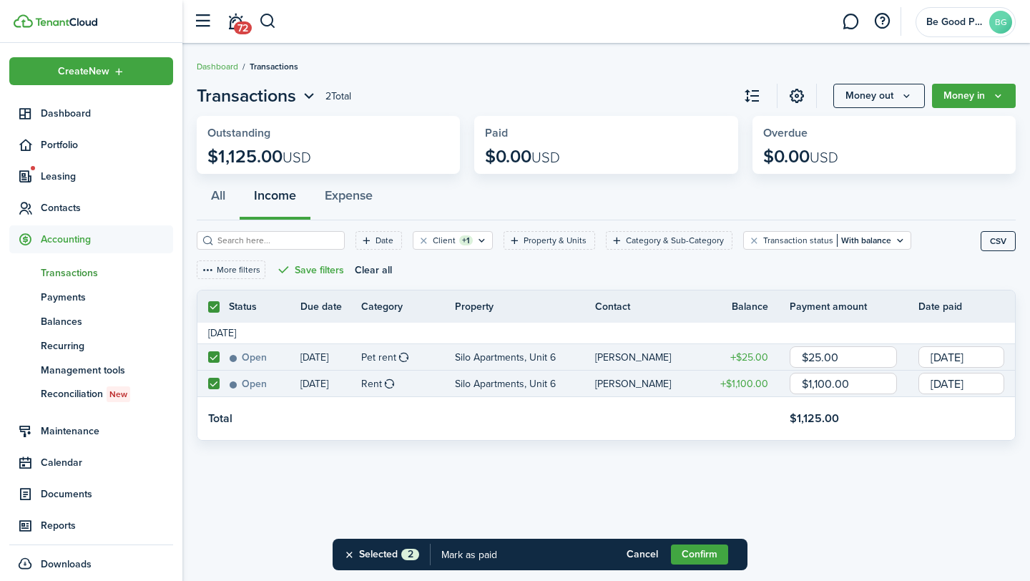
click at [716, 555] on button "Confirm" at bounding box center [699, 555] width 57 height 20
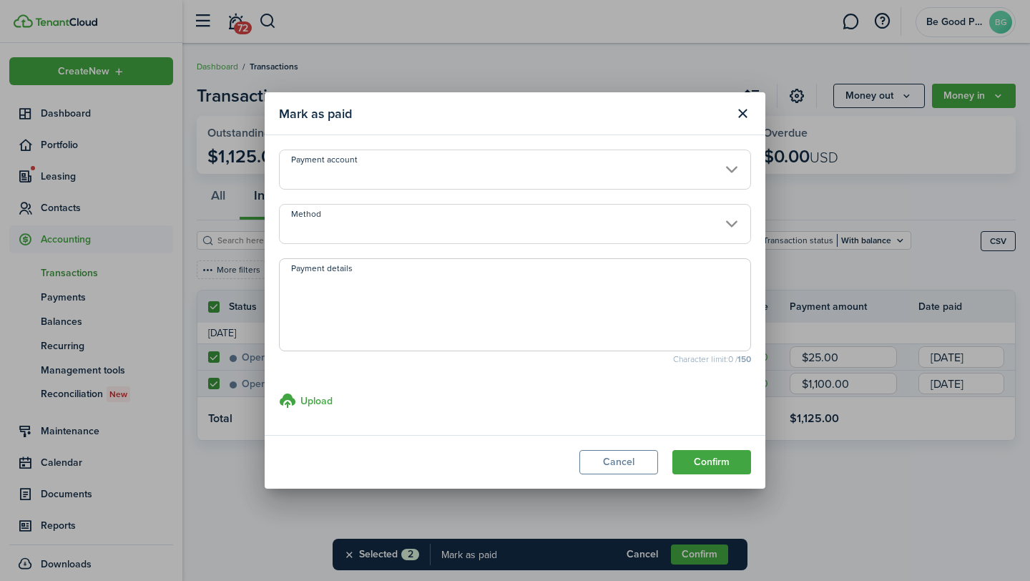
click at [590, 179] on input "Payment account" at bounding box center [515, 170] width 472 height 40
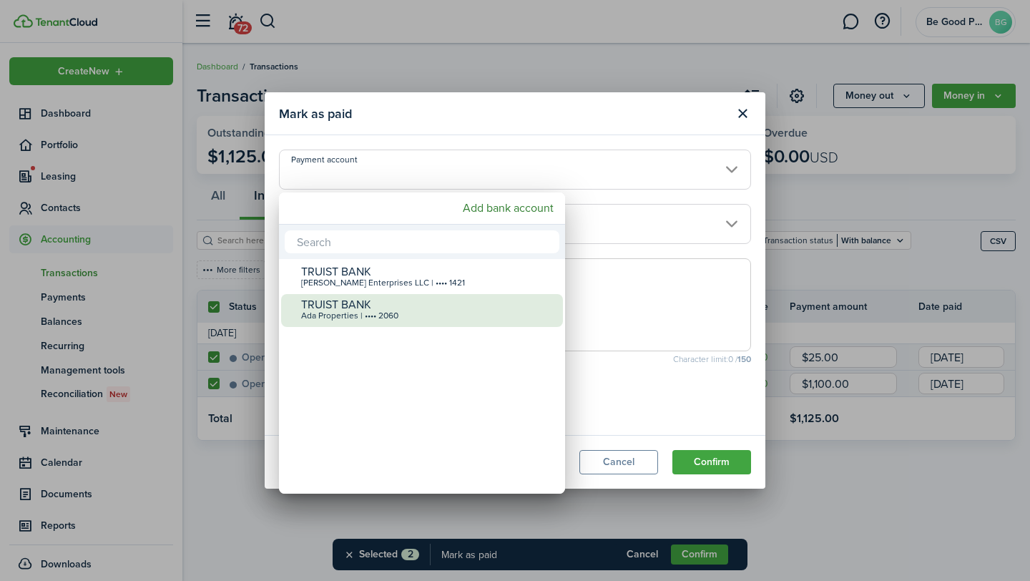
click at [494, 302] on div "TRUIST BANK" at bounding box center [427, 304] width 253 height 13
type input "•••• •••• •••• 2060"
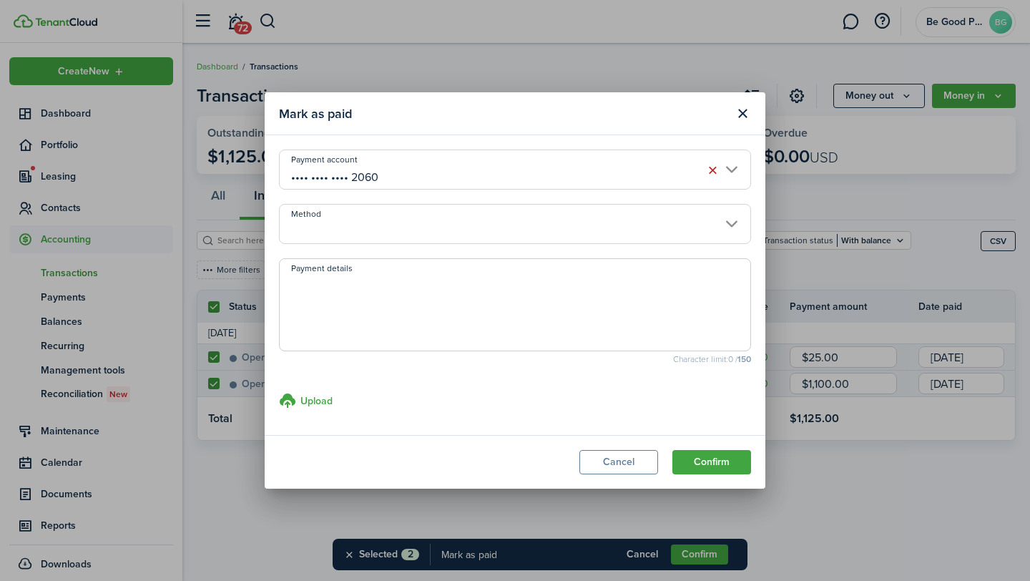
click at [483, 224] on input "Method" at bounding box center [515, 224] width 472 height 40
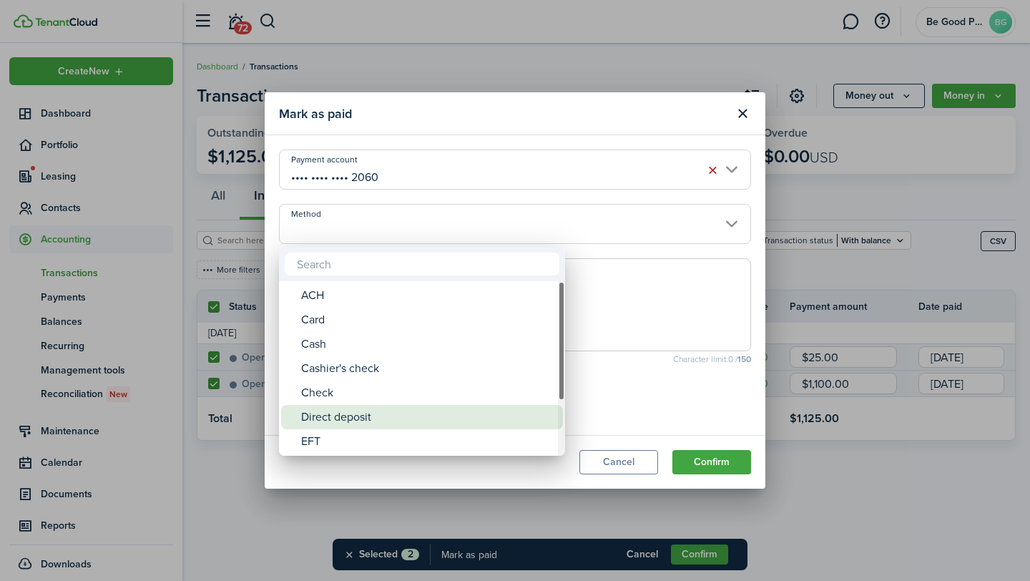
click at [410, 425] on div "Direct deposit" at bounding box center [427, 417] width 253 height 24
type input "Direct deposit"
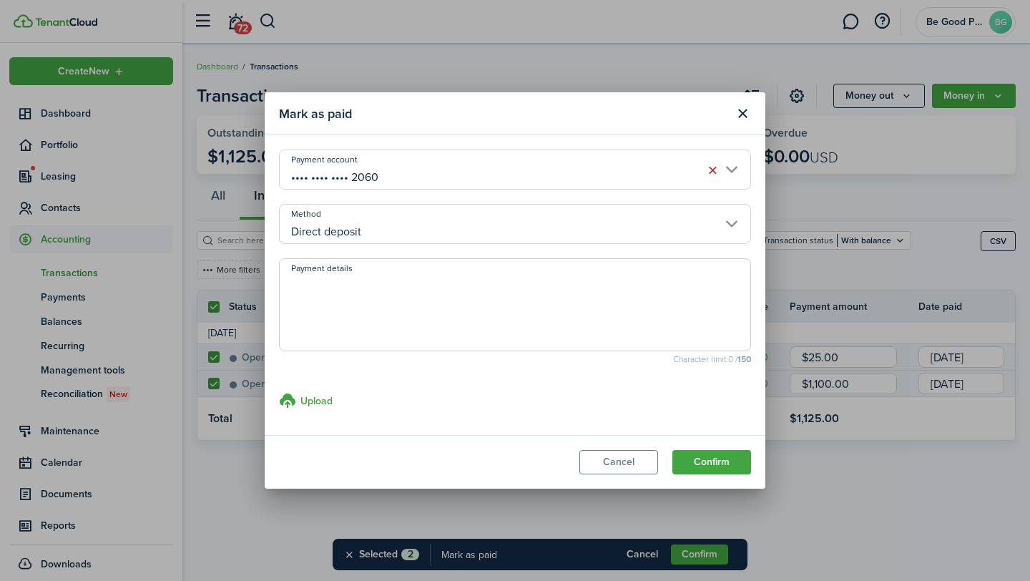
click at [377, 333] on textarea "Payment details" at bounding box center [515, 309] width 471 height 69
type textarea "DD [DATE]"
click at [703, 466] on button "Confirm" at bounding box center [712, 462] width 79 height 24
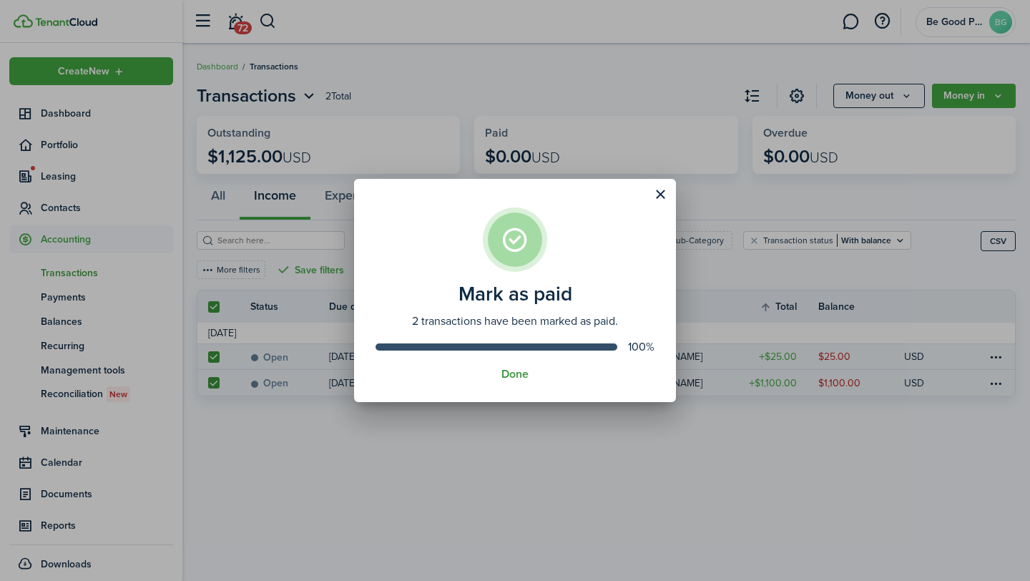
click at [504, 374] on button "Done" at bounding box center [515, 374] width 27 height 13
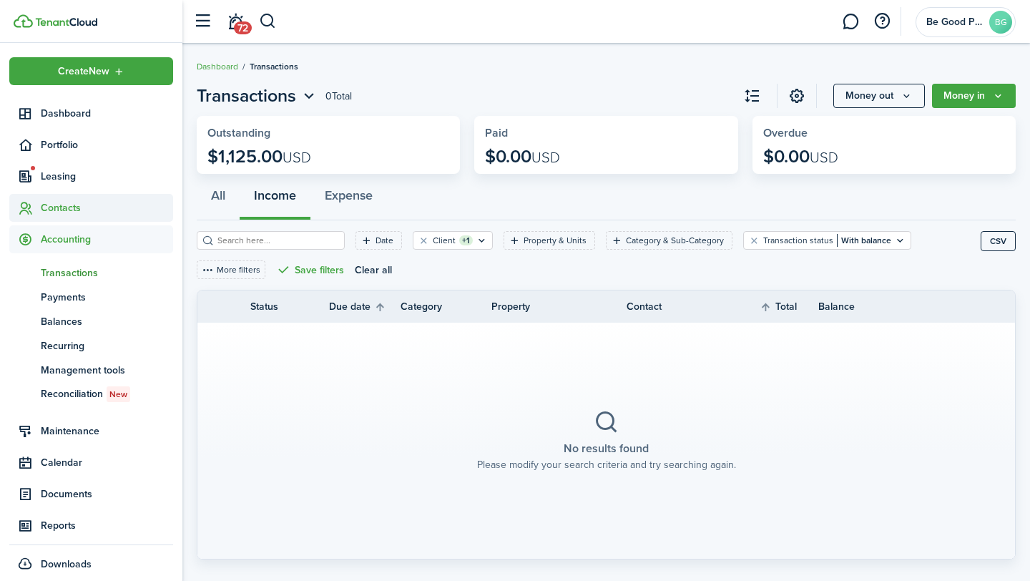
click at [52, 214] on span "Contacts" at bounding box center [107, 207] width 132 height 15
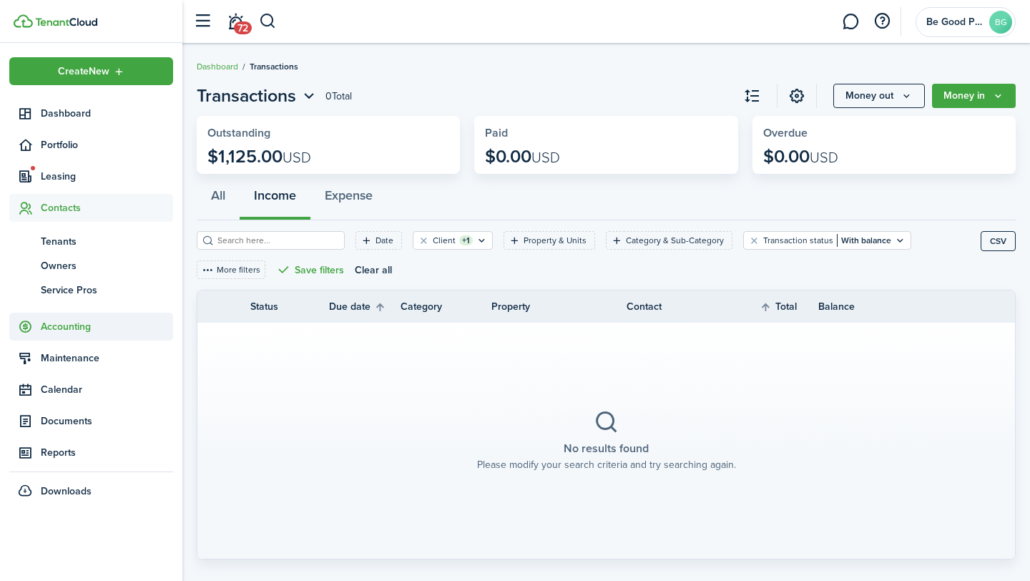
click at [65, 329] on span "Accounting" at bounding box center [107, 326] width 132 height 15
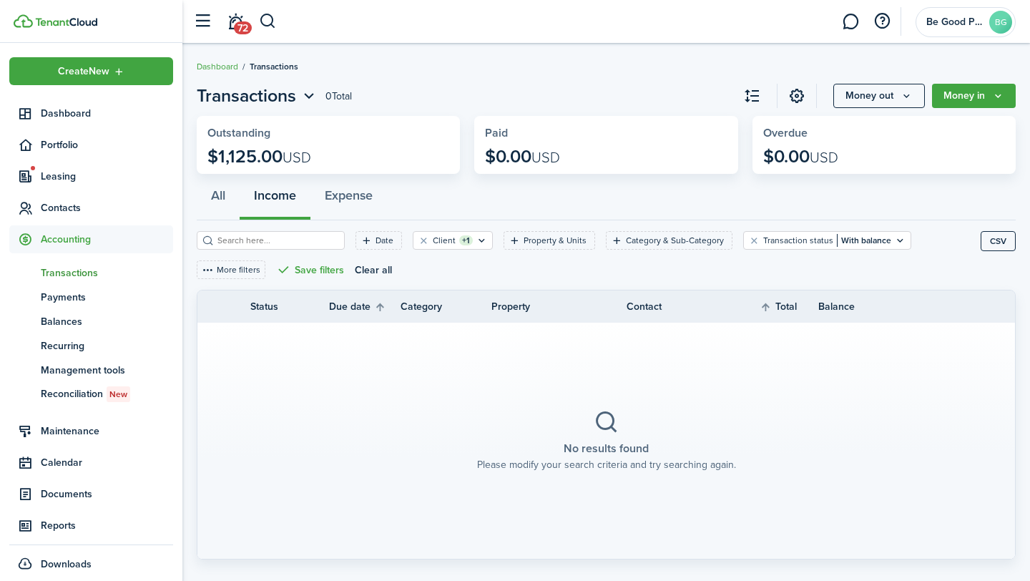
click at [52, 268] on span "Transactions" at bounding box center [107, 272] width 132 height 15
click at [418, 240] on button "Clear filter" at bounding box center [424, 240] width 12 height 11
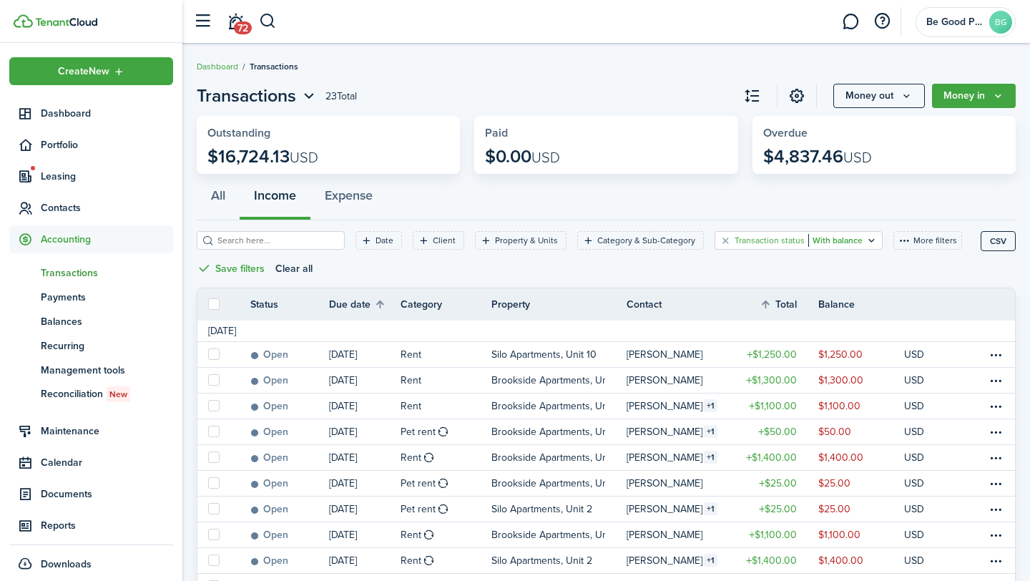
click at [735, 243] on filter-tag-label "Transaction status" at bounding box center [770, 240] width 70 height 13
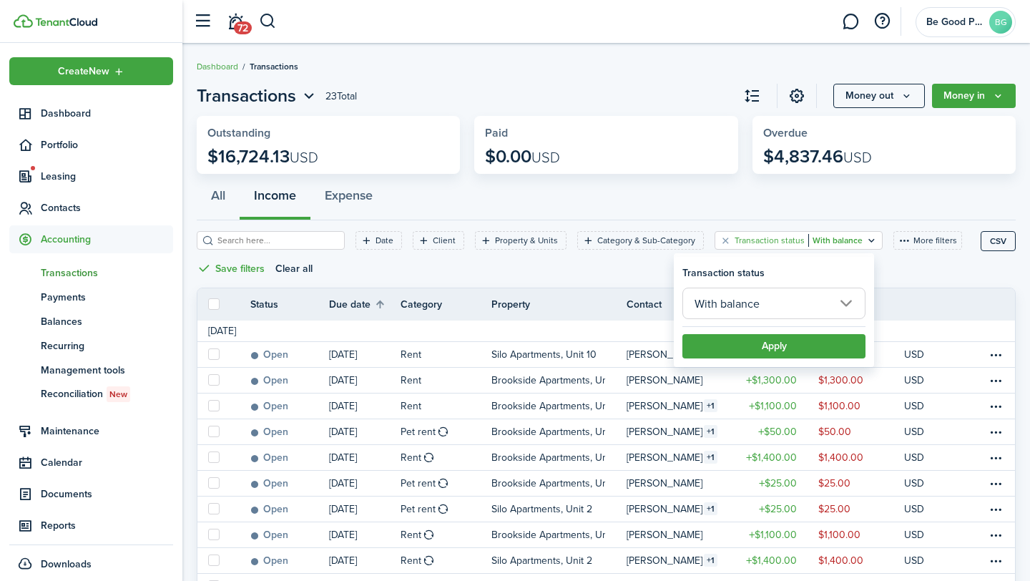
click at [779, 292] on input "With balance" at bounding box center [774, 303] width 183 height 31
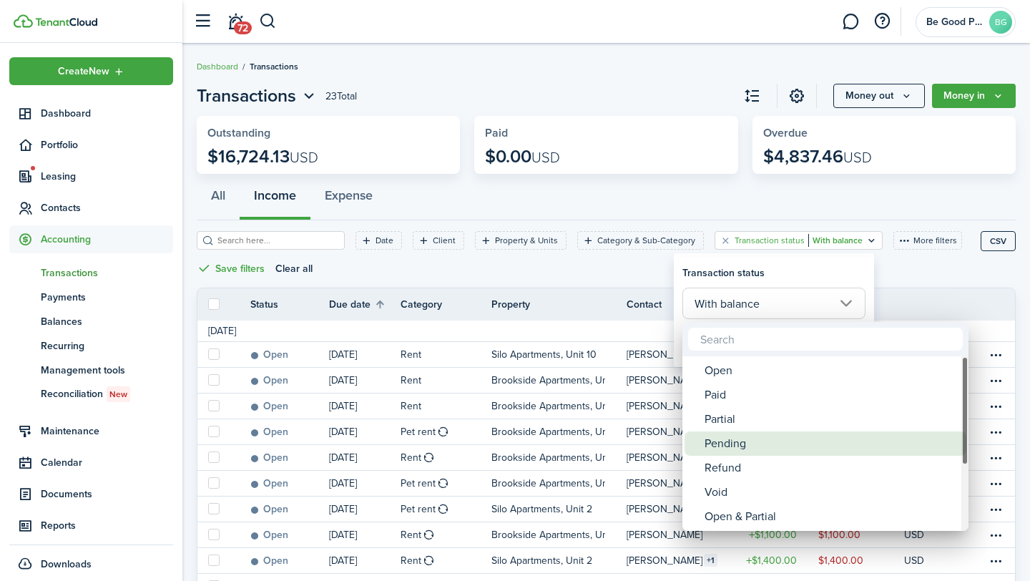
click at [736, 445] on div "Pending" at bounding box center [831, 443] width 253 height 24
type input "Pending"
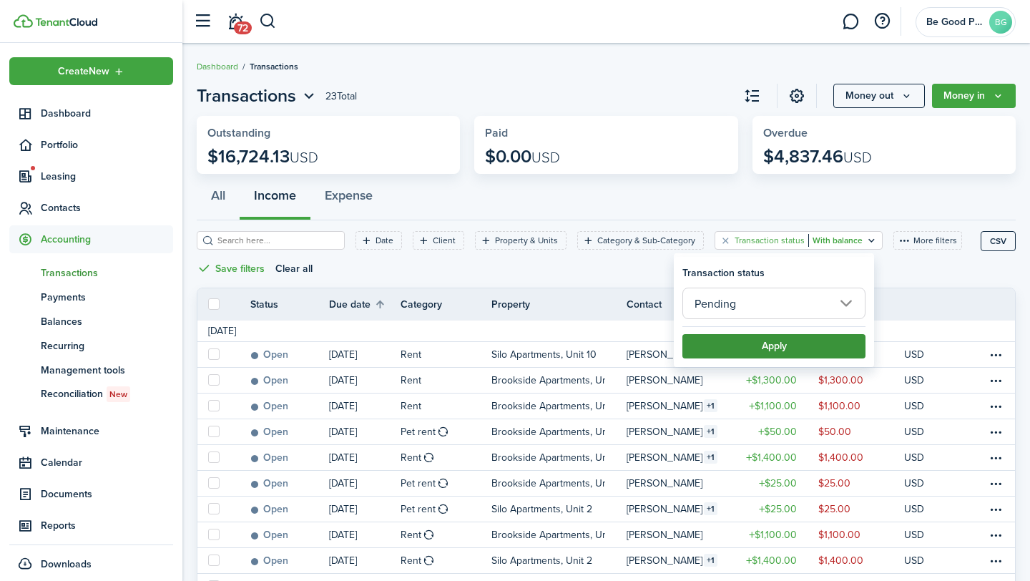
click at [752, 348] on button "Apply" at bounding box center [774, 346] width 183 height 24
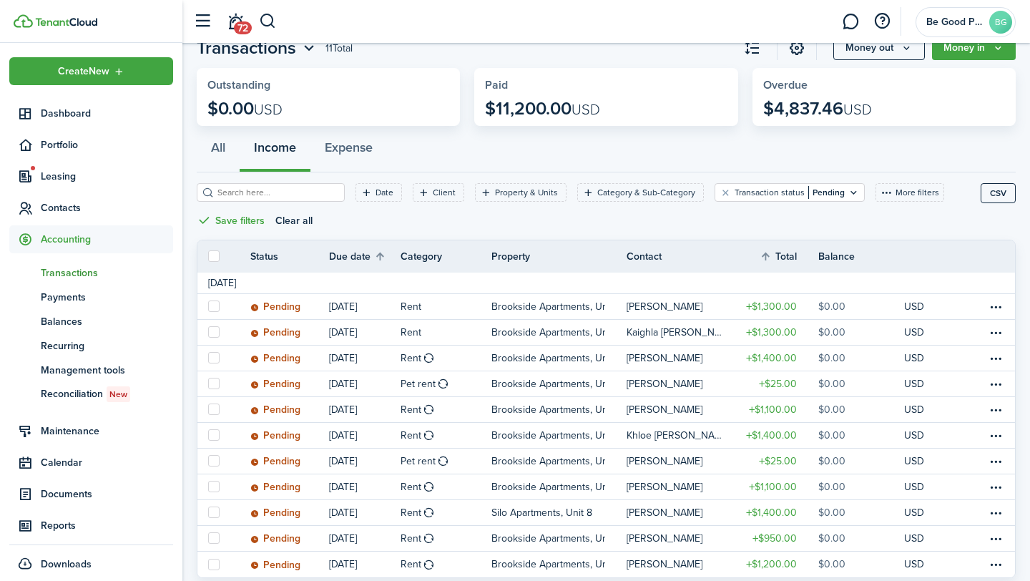
scroll to position [92, 0]
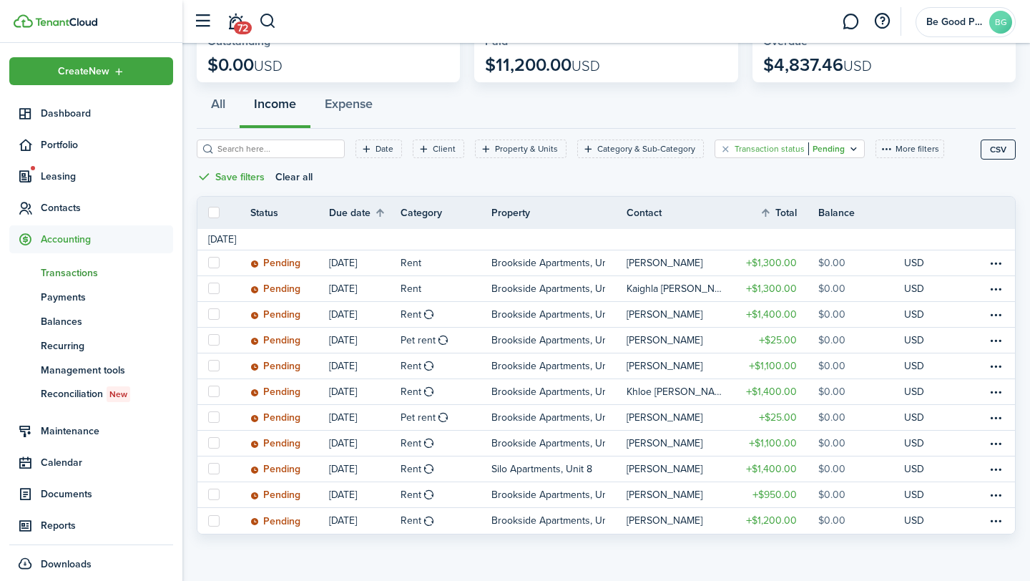
click at [809, 150] on filter-tag-value "Pending" at bounding box center [827, 148] width 36 height 13
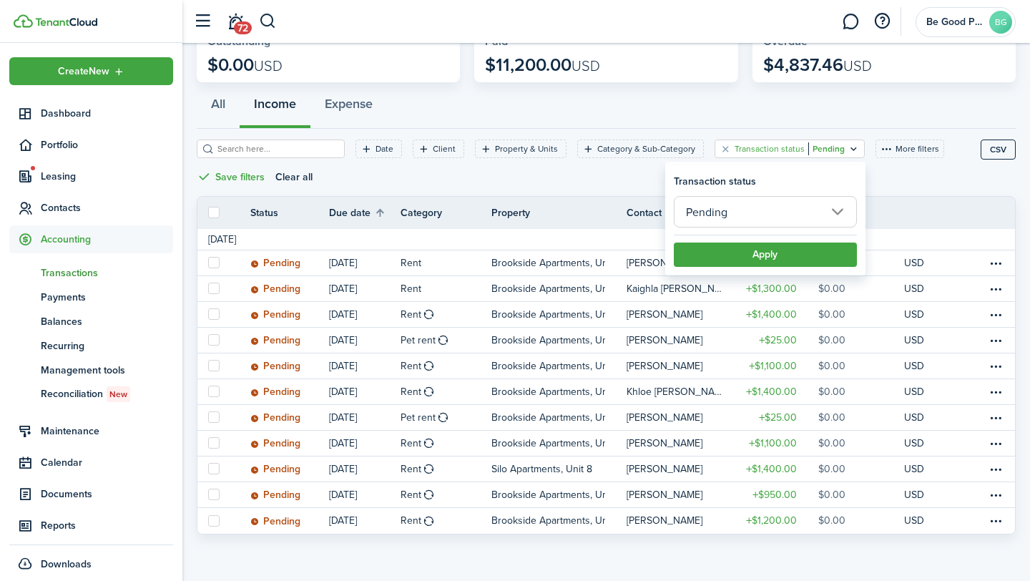
click at [765, 218] on input "Pending" at bounding box center [765, 211] width 183 height 31
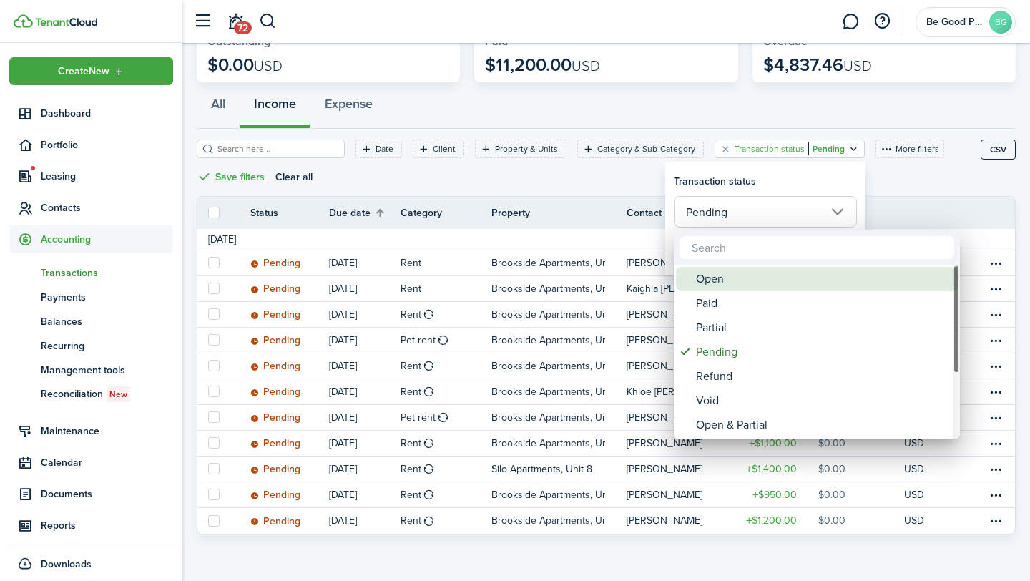
click at [727, 280] on div "Open" at bounding box center [822, 279] width 253 height 24
type input "Open"
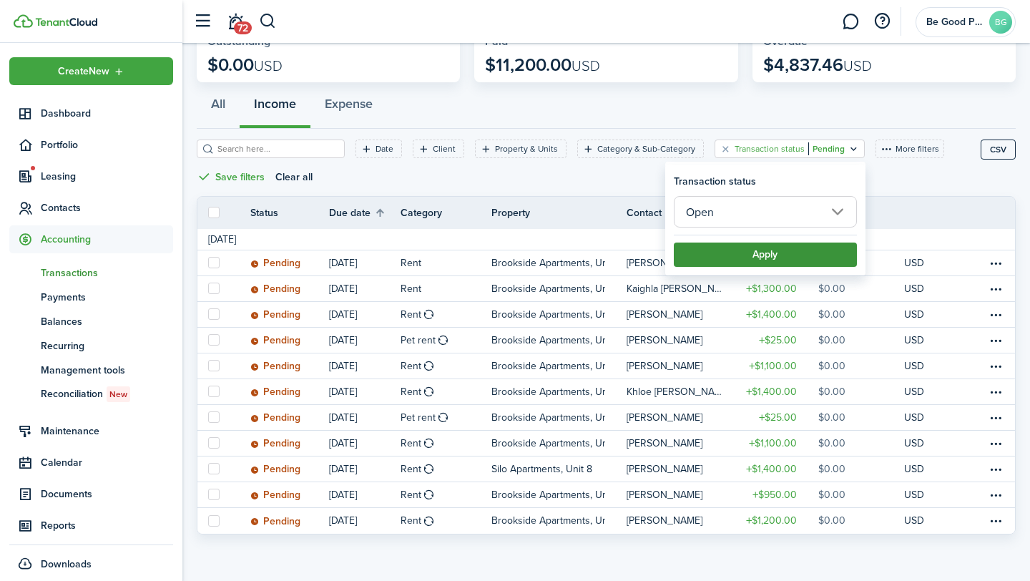
click at [733, 259] on button "Apply" at bounding box center [765, 255] width 183 height 24
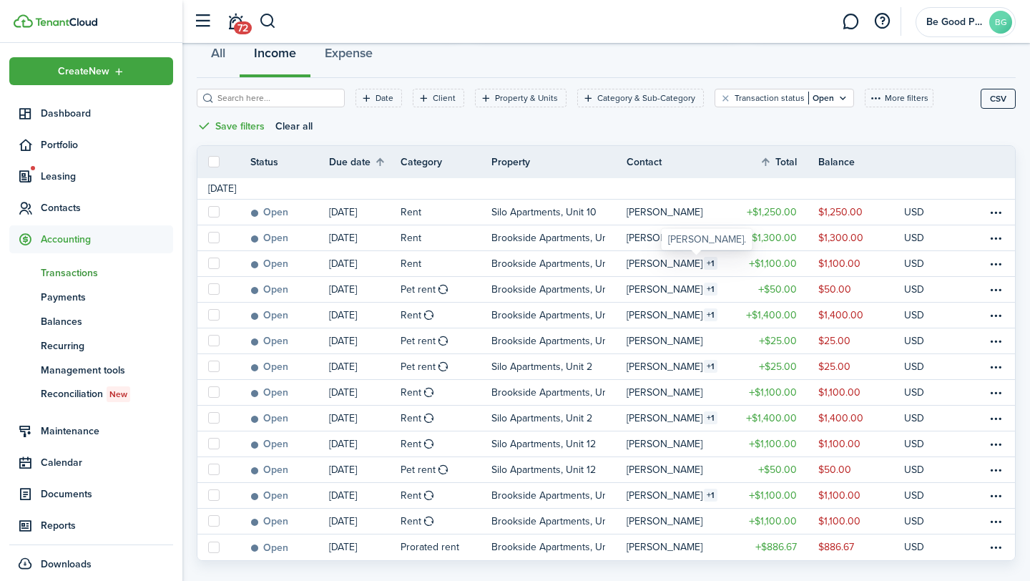
scroll to position [169, 0]
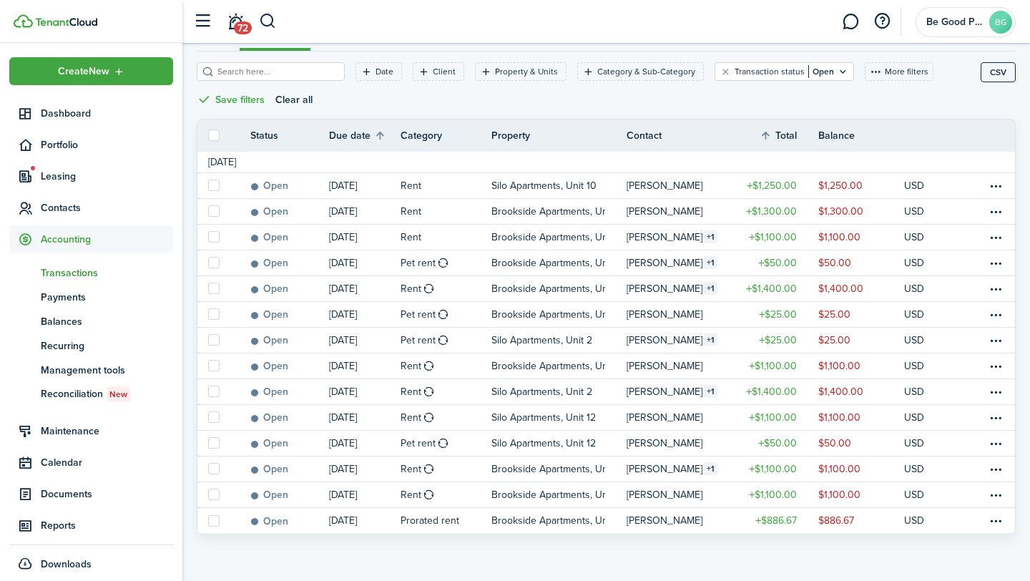
click at [75, 267] on span "Transactions" at bounding box center [107, 272] width 132 height 15
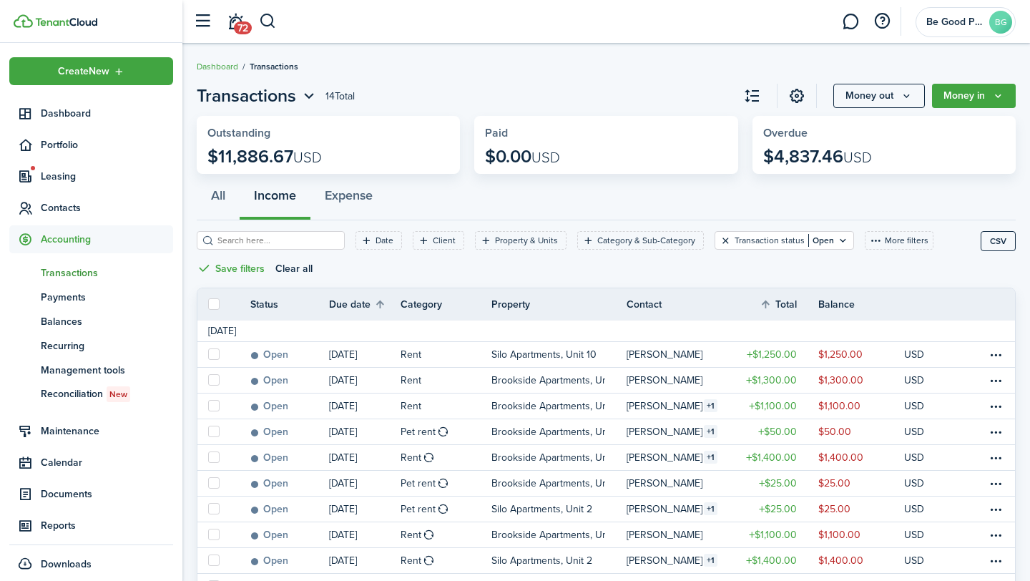
click at [720, 238] on button "Clear filter" at bounding box center [726, 240] width 12 height 11
